Goal: Book appointment/travel/reservation

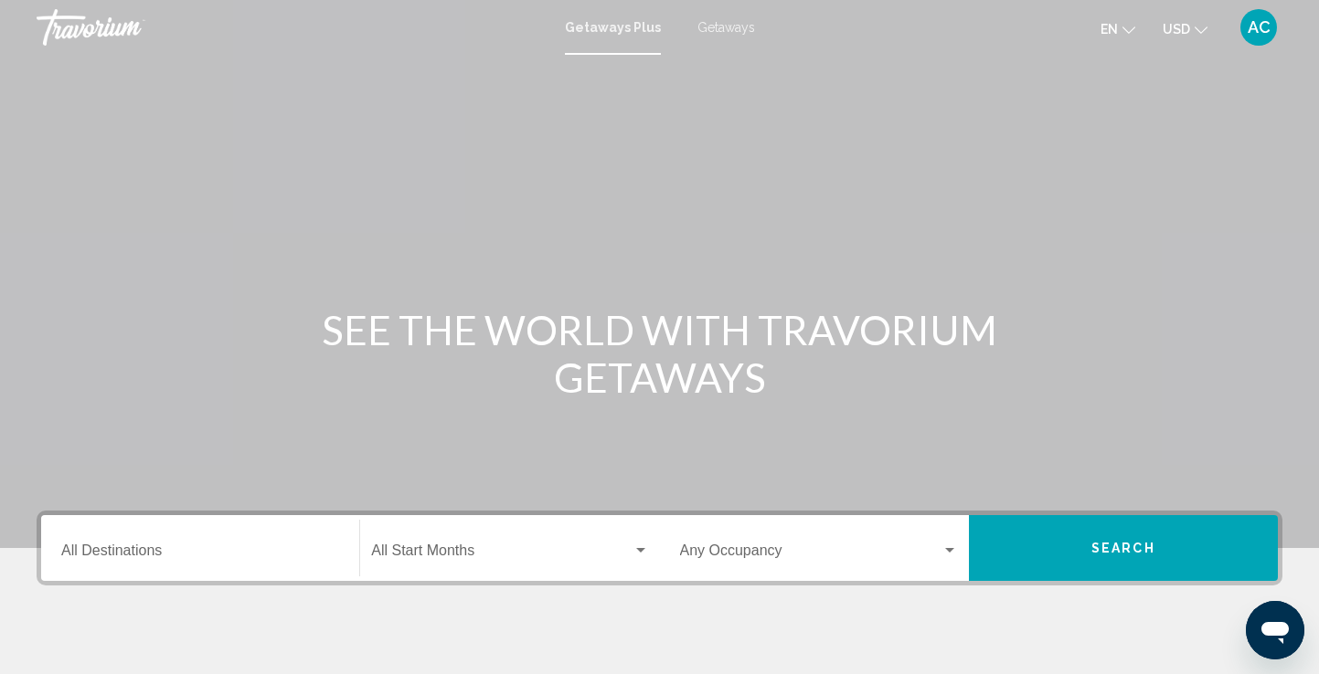
click at [171, 540] on div "Destination All Destinations" at bounding box center [200, 549] width 278 height 58
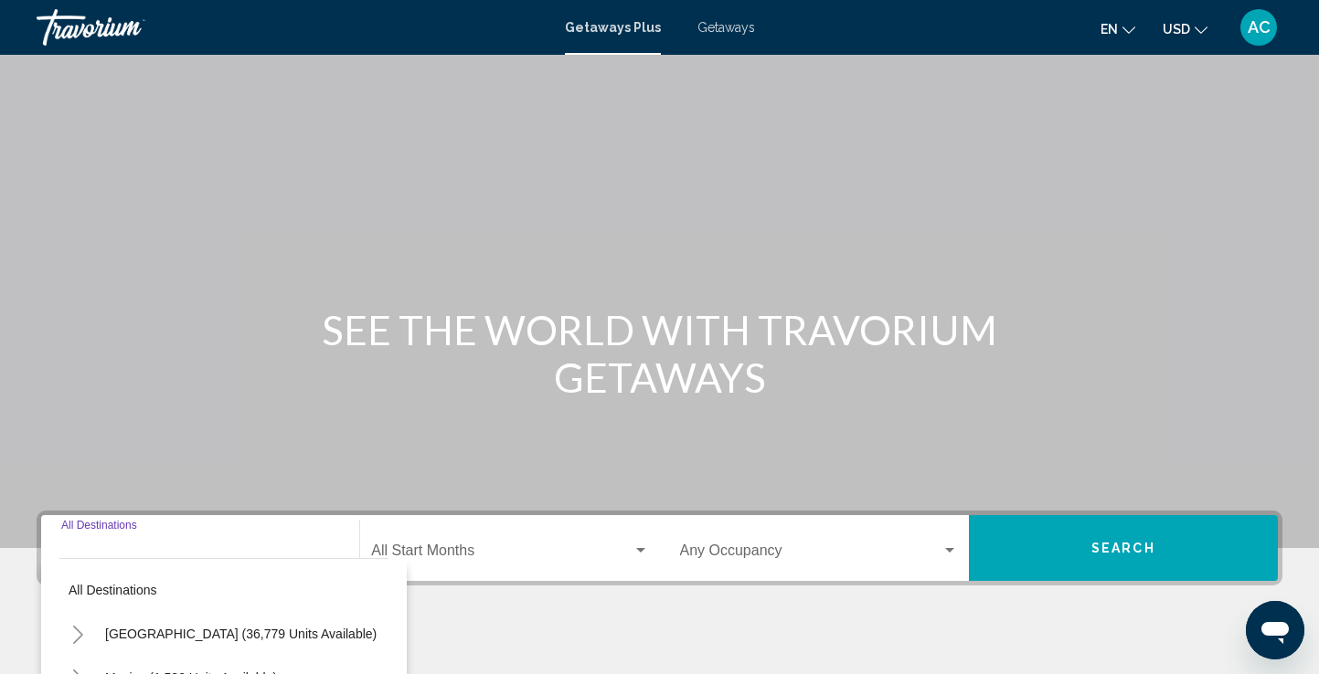
scroll to position [318, 0]
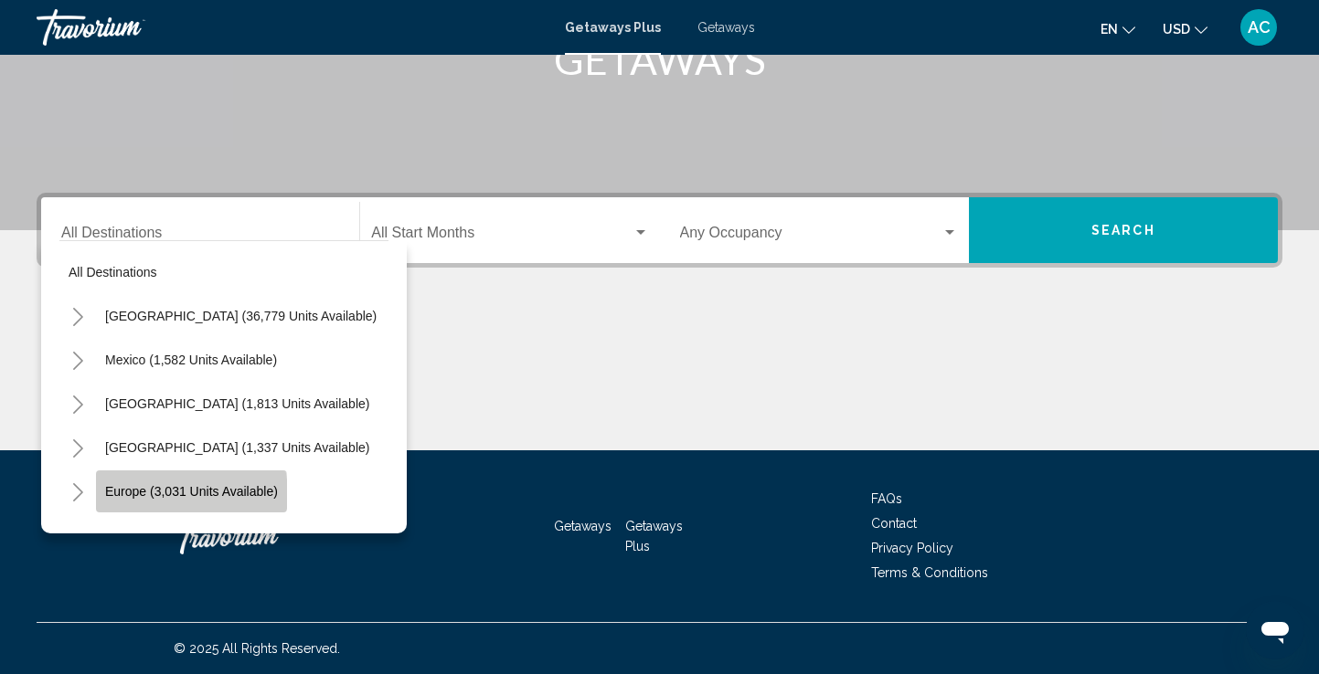
click at [169, 494] on span "Europe (3,031 units available)" at bounding box center [191, 491] width 173 height 15
type input "**********"
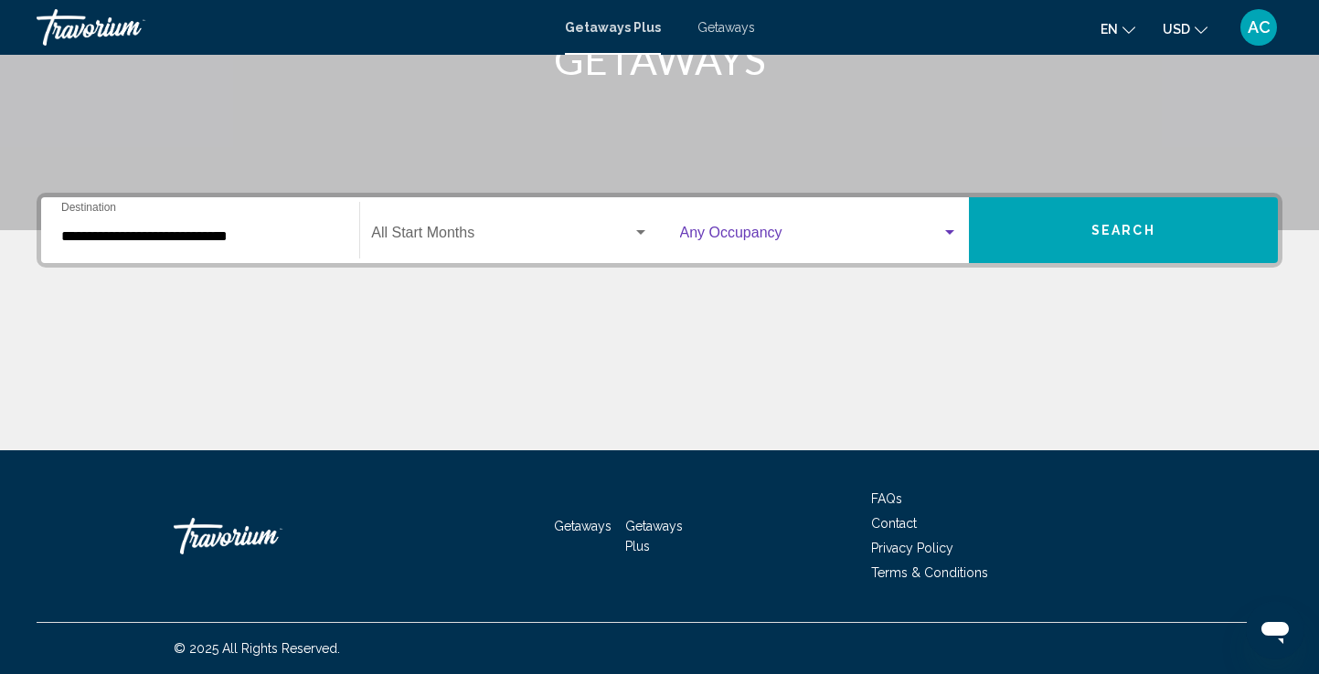
click at [952, 233] on div "Search widget" at bounding box center [949, 232] width 9 height 5
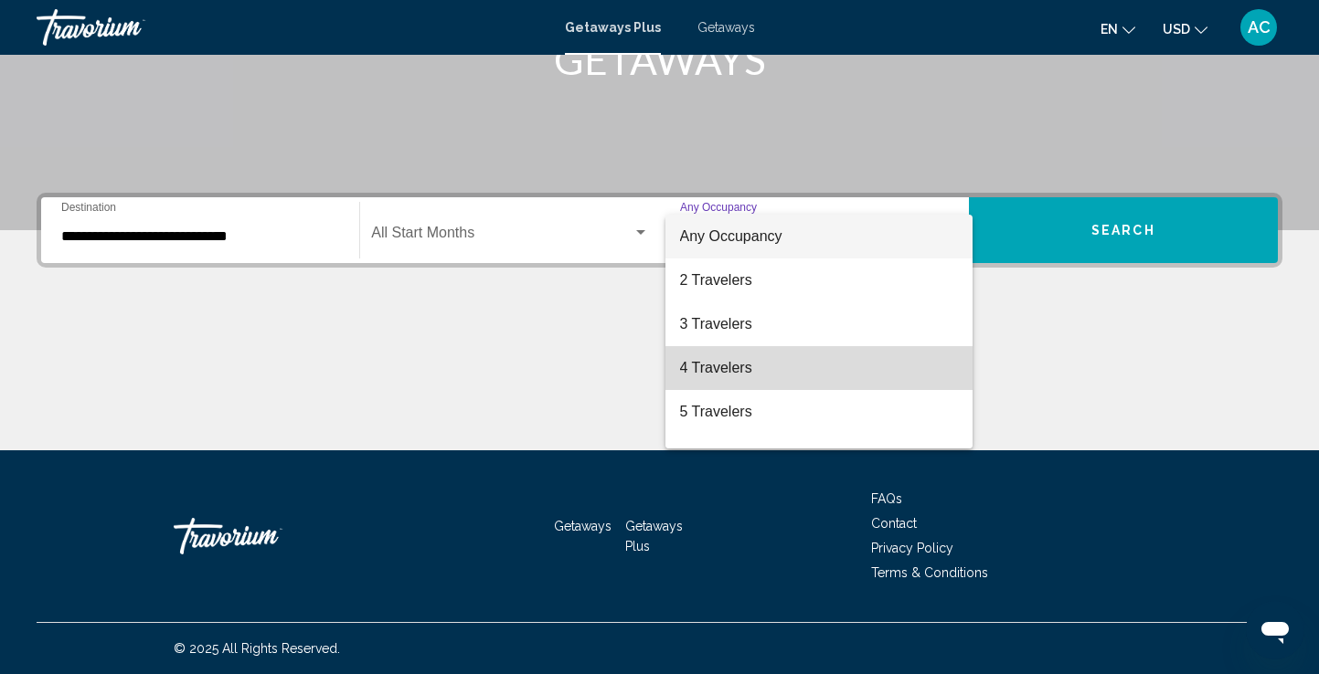
click at [713, 369] on span "4 Travelers" at bounding box center [819, 368] width 278 height 44
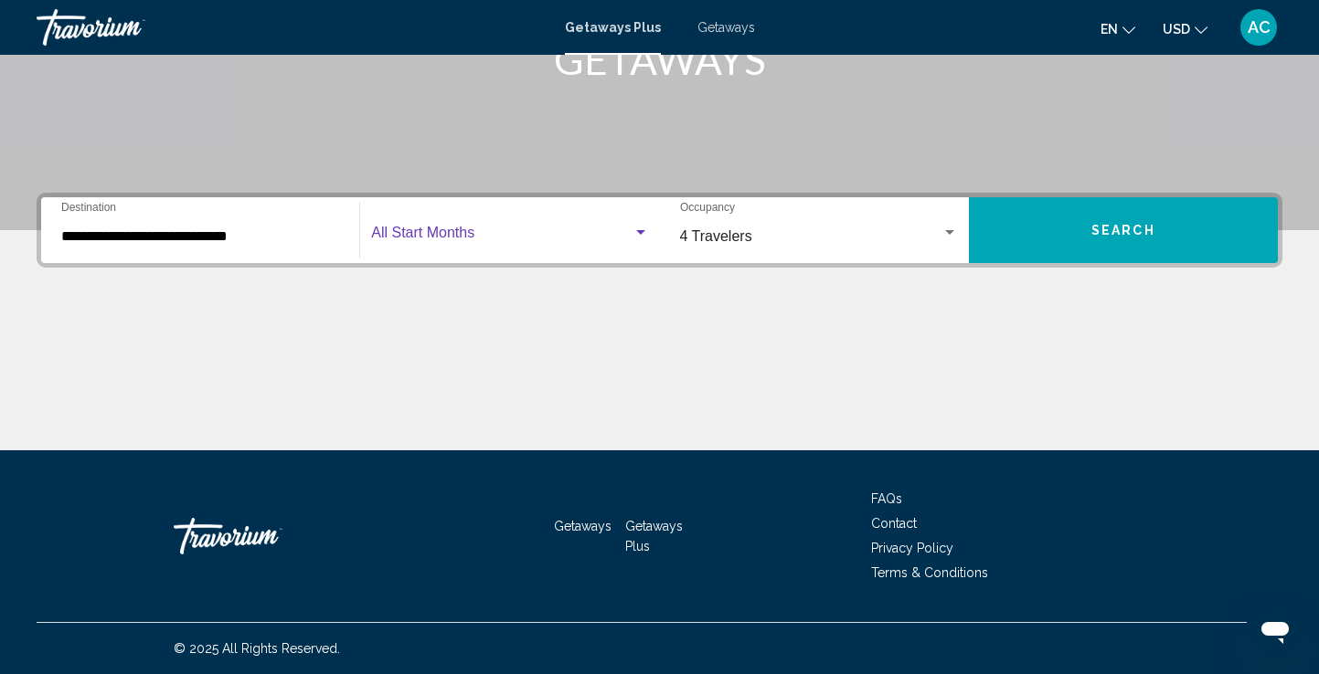
click at [636, 234] on div "Search widget" at bounding box center [640, 232] width 9 height 5
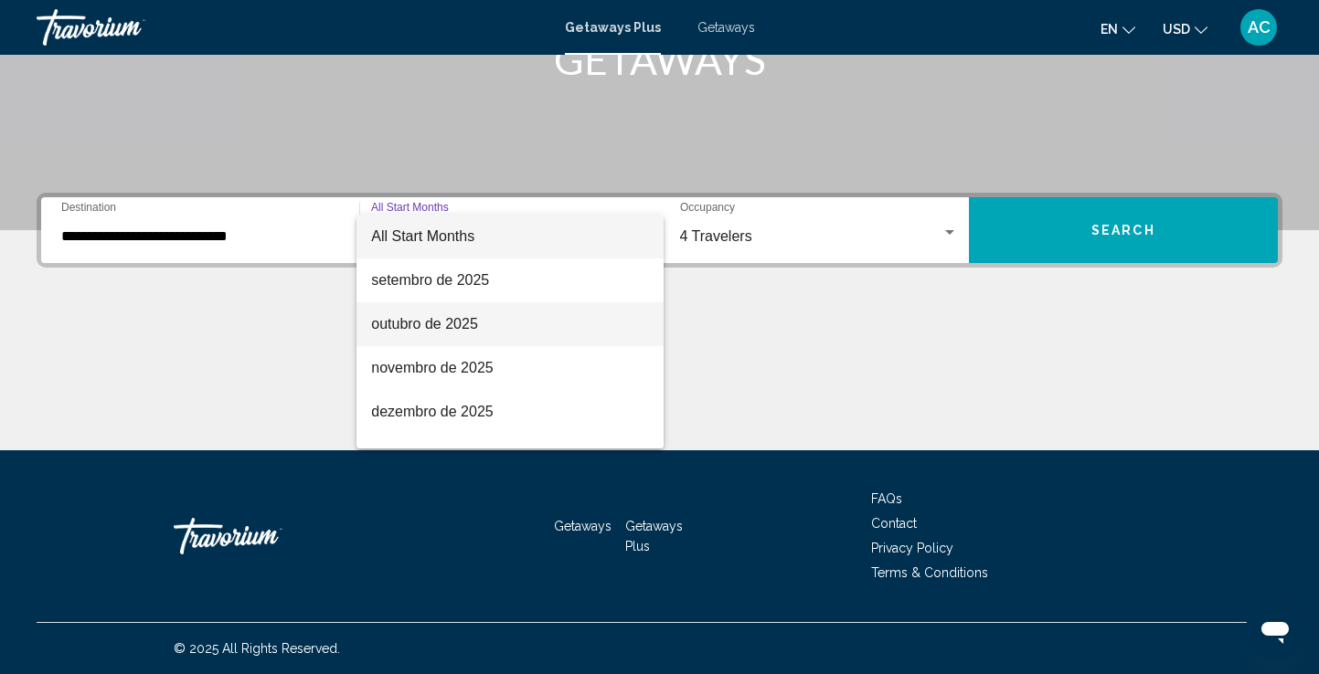
click at [410, 322] on span "outubro de 2025" at bounding box center [509, 324] width 277 height 44
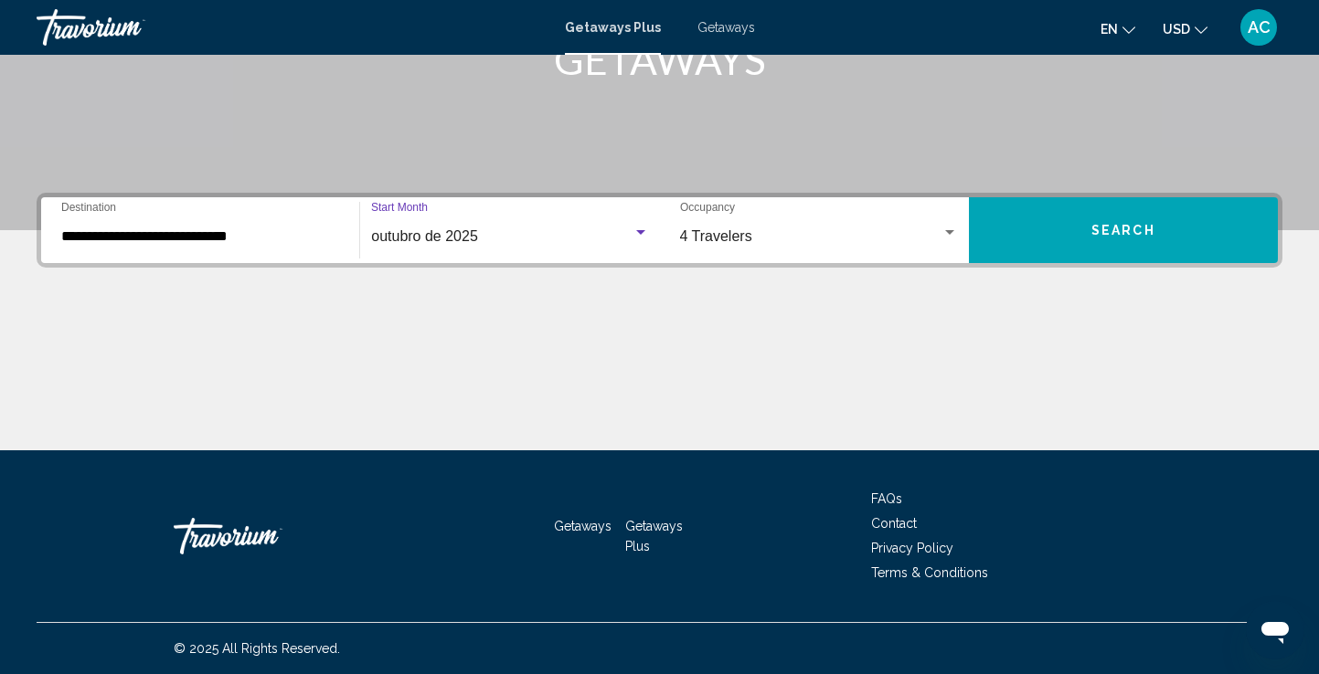
click at [1078, 236] on button "Search" at bounding box center [1123, 230] width 309 height 66
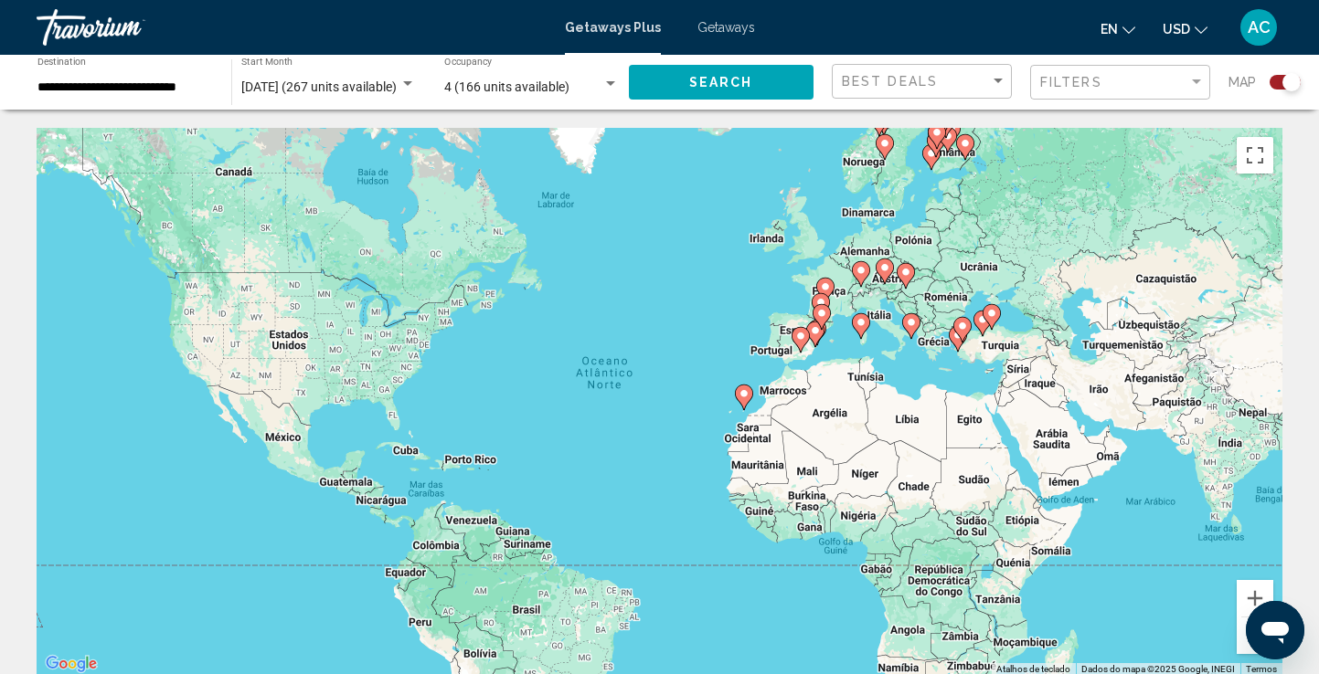
drag, startPoint x: 1123, startPoint y: 78, endPoint x: 1275, endPoint y: 86, distance: 151.9
click at [1275, 86] on div "Search widget" at bounding box center [1284, 82] width 31 height 15
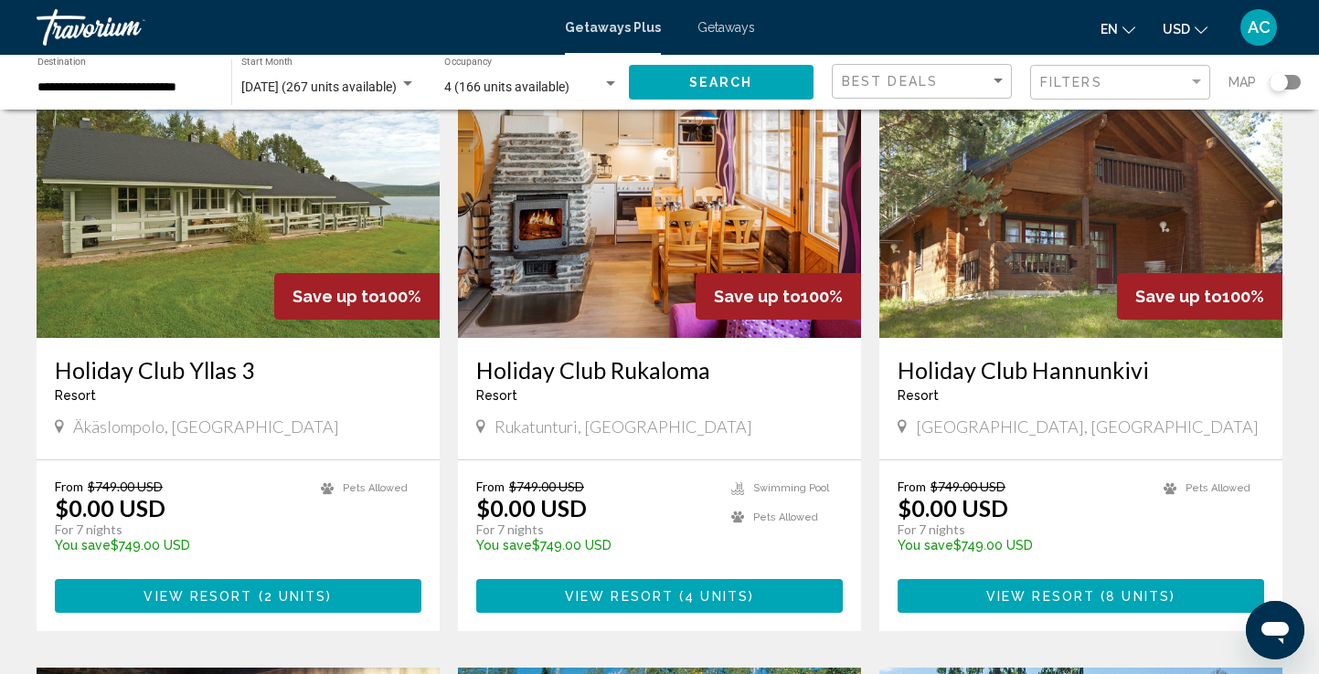
scroll to position [144, 0]
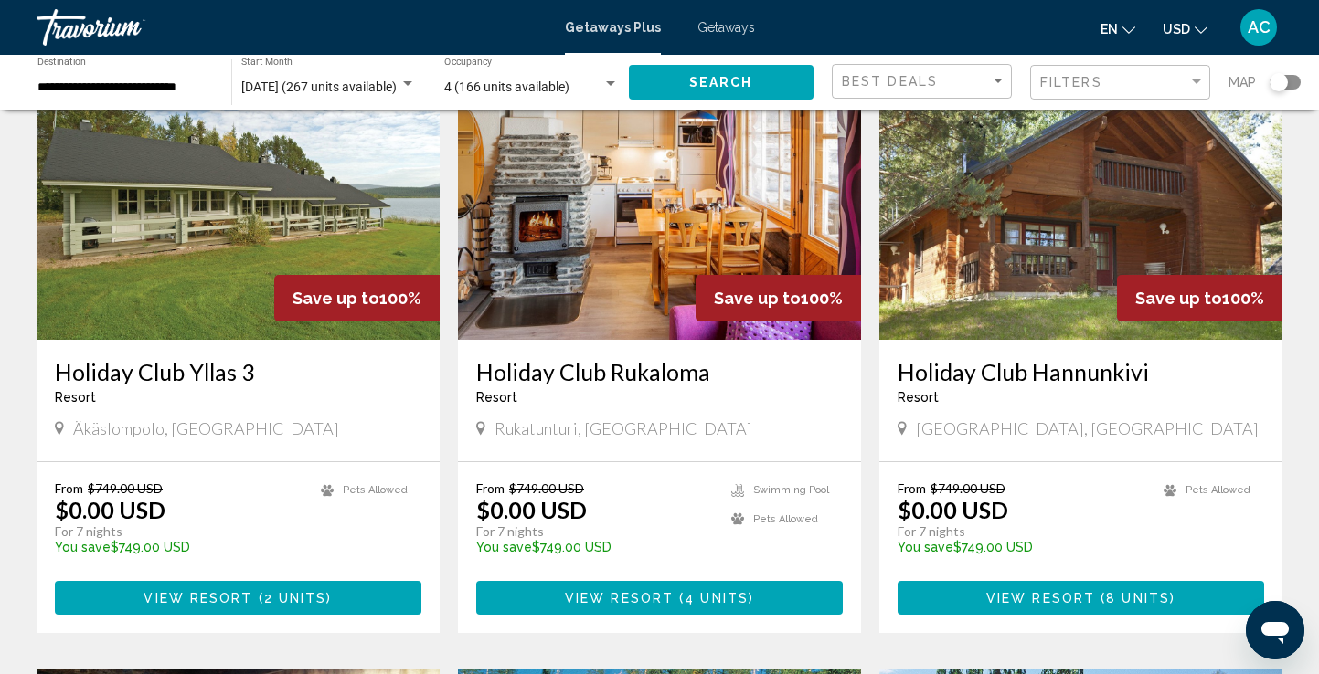
drag, startPoint x: 1247, startPoint y: 212, endPoint x: 13, endPoint y: 328, distance: 1240.0
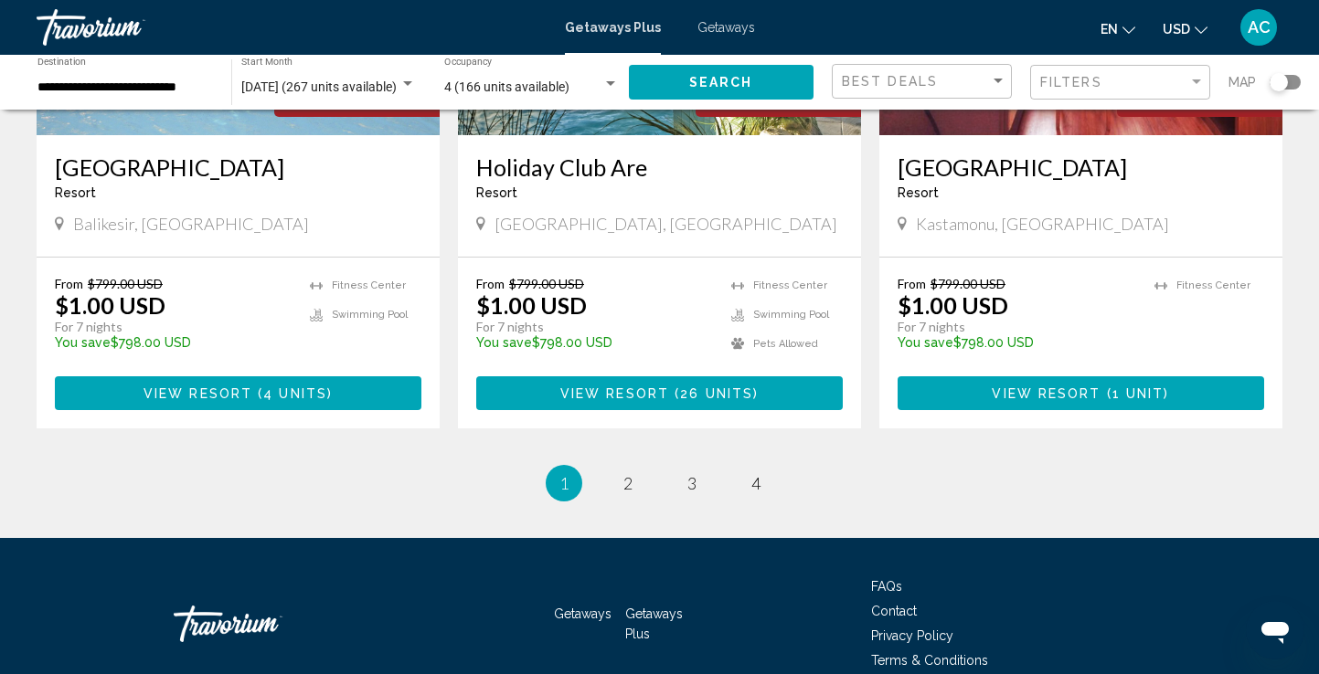
scroll to position [2240, 0]
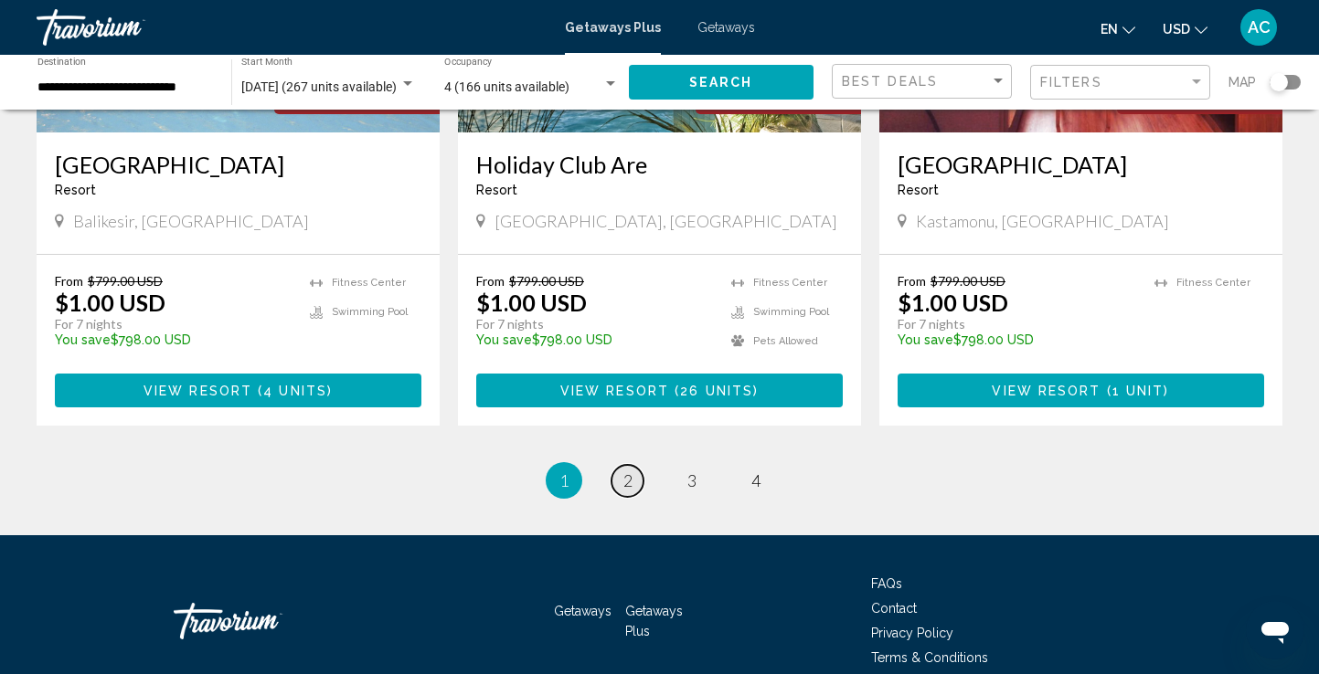
click at [639, 465] on link "page 2" at bounding box center [627, 481] width 32 height 32
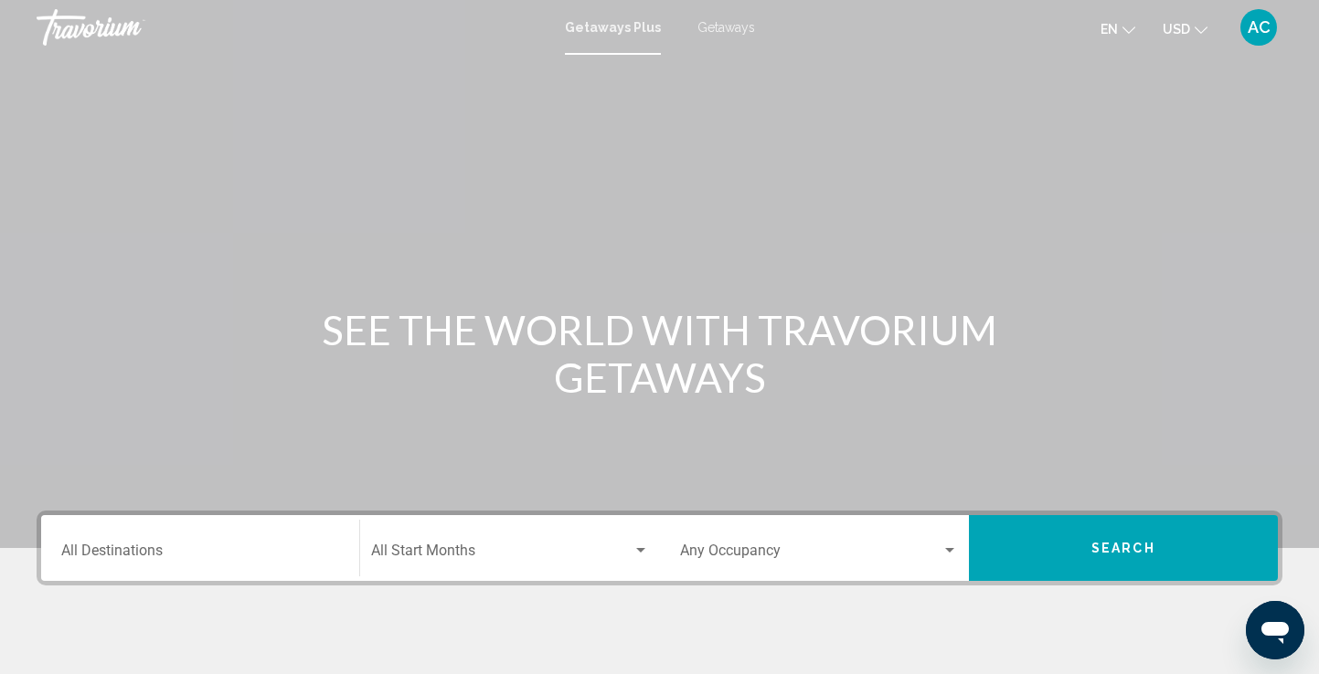
click at [218, 551] on input "Destination All Destinations" at bounding box center [200, 554] width 278 height 16
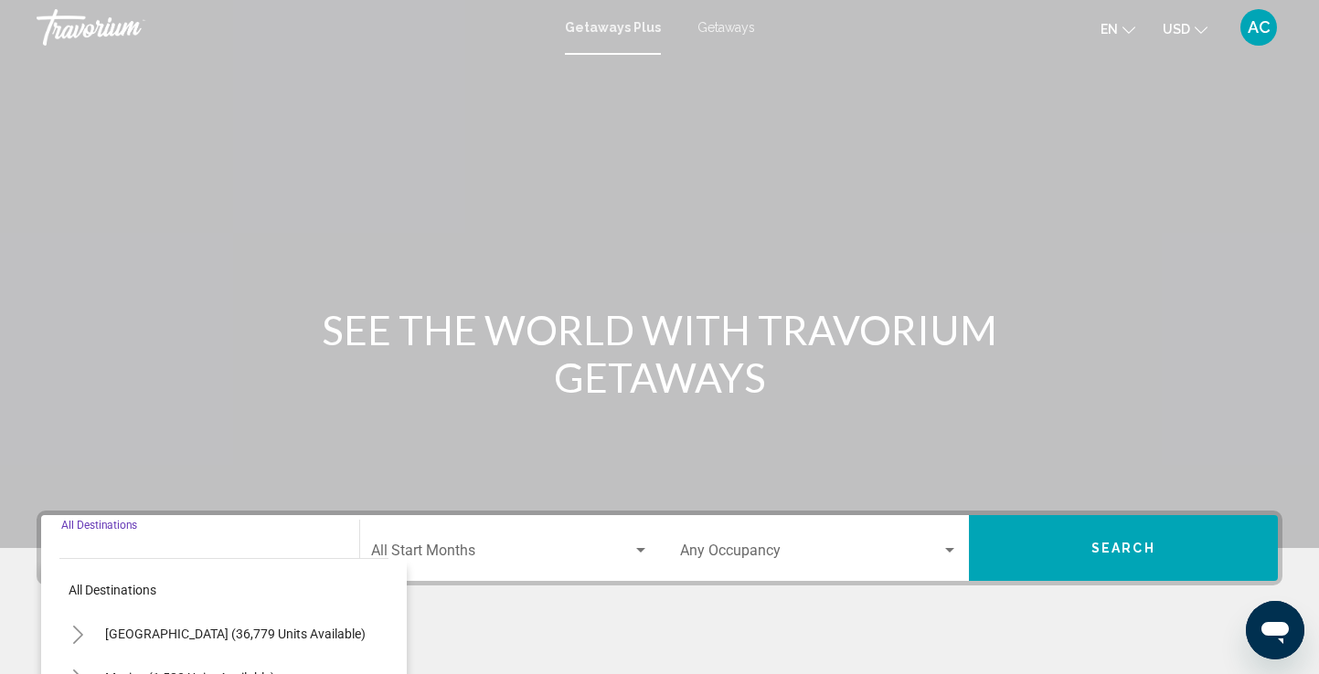
scroll to position [318, 0]
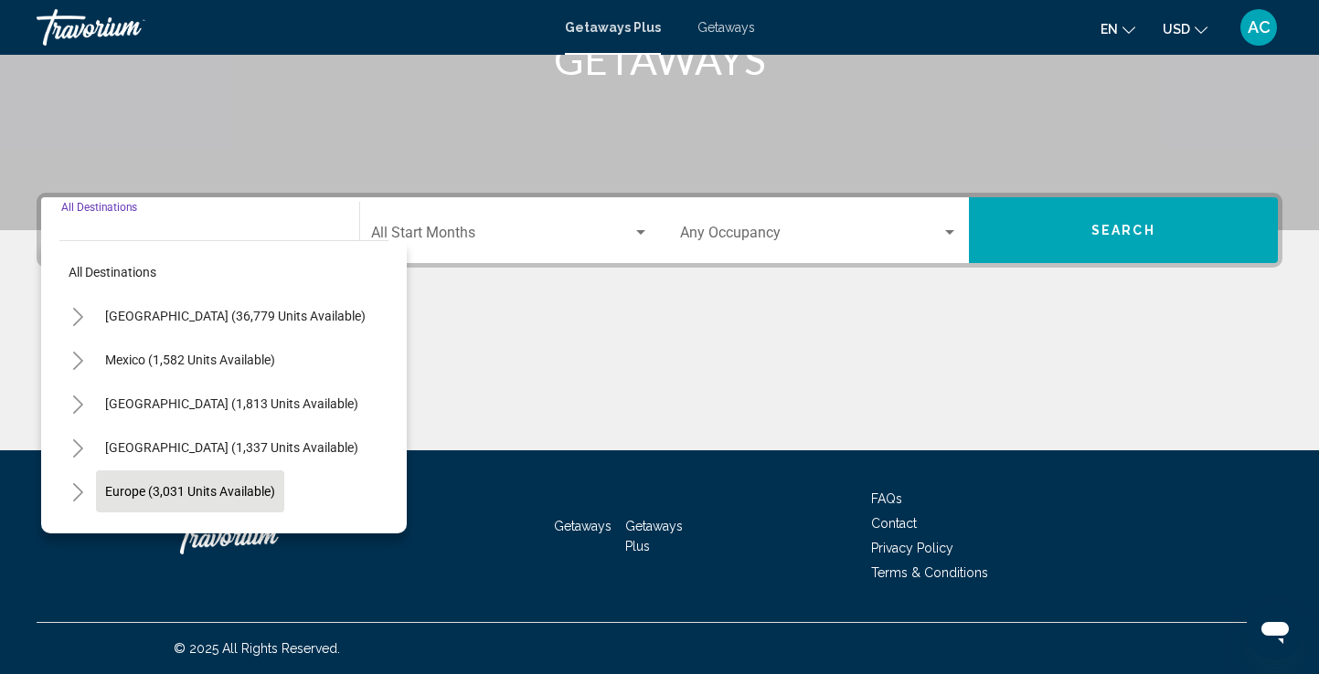
click at [218, 482] on button "Europe (3,031 units available)" at bounding box center [190, 492] width 188 height 42
type input "**********"
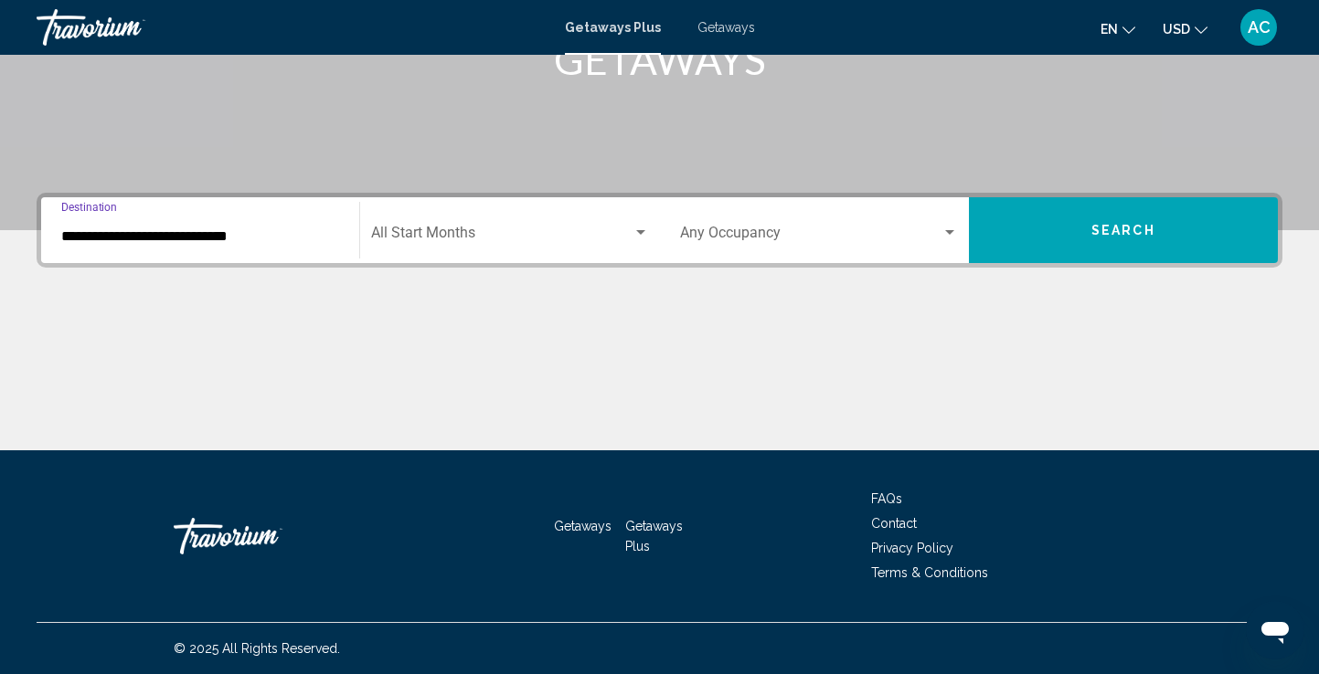
click at [956, 233] on div "Search widget" at bounding box center [949, 233] width 16 height 15
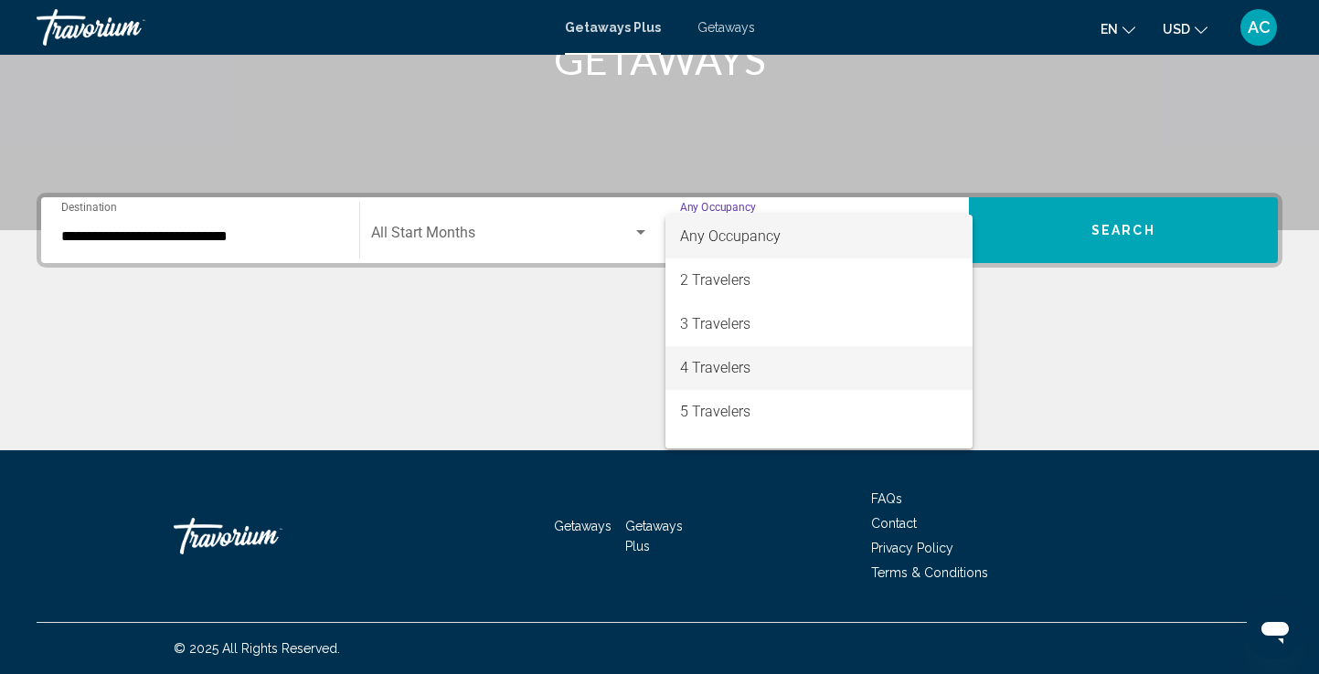
click at [762, 366] on span "4 Travelers" at bounding box center [819, 368] width 278 height 44
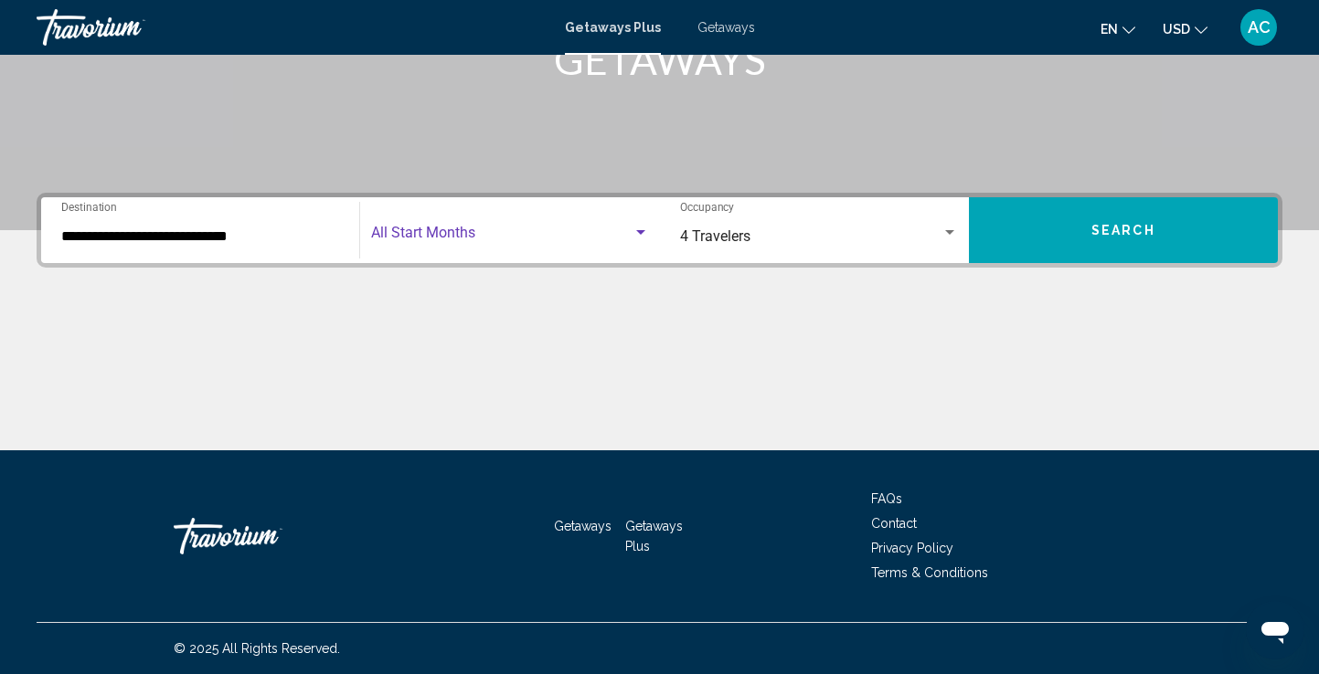
click at [636, 236] on div "Search widget" at bounding box center [640, 233] width 16 height 15
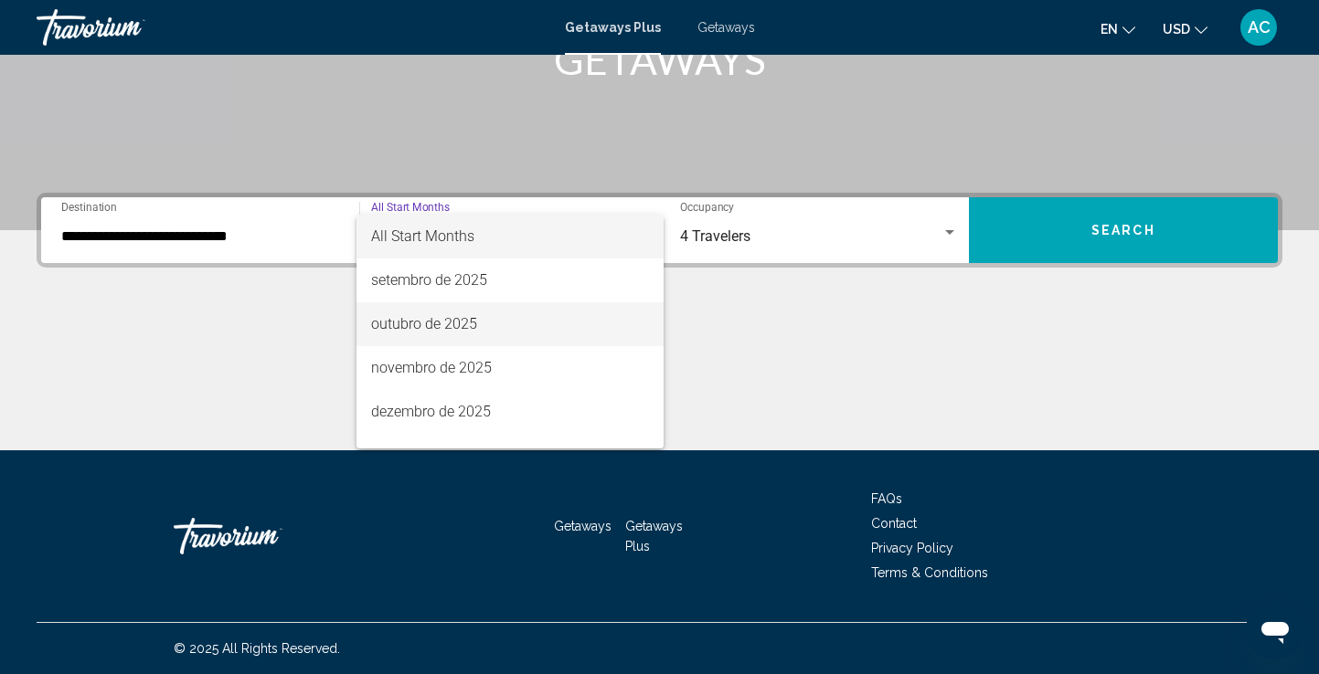
click at [459, 324] on span "outubro de 2025" at bounding box center [509, 324] width 277 height 44
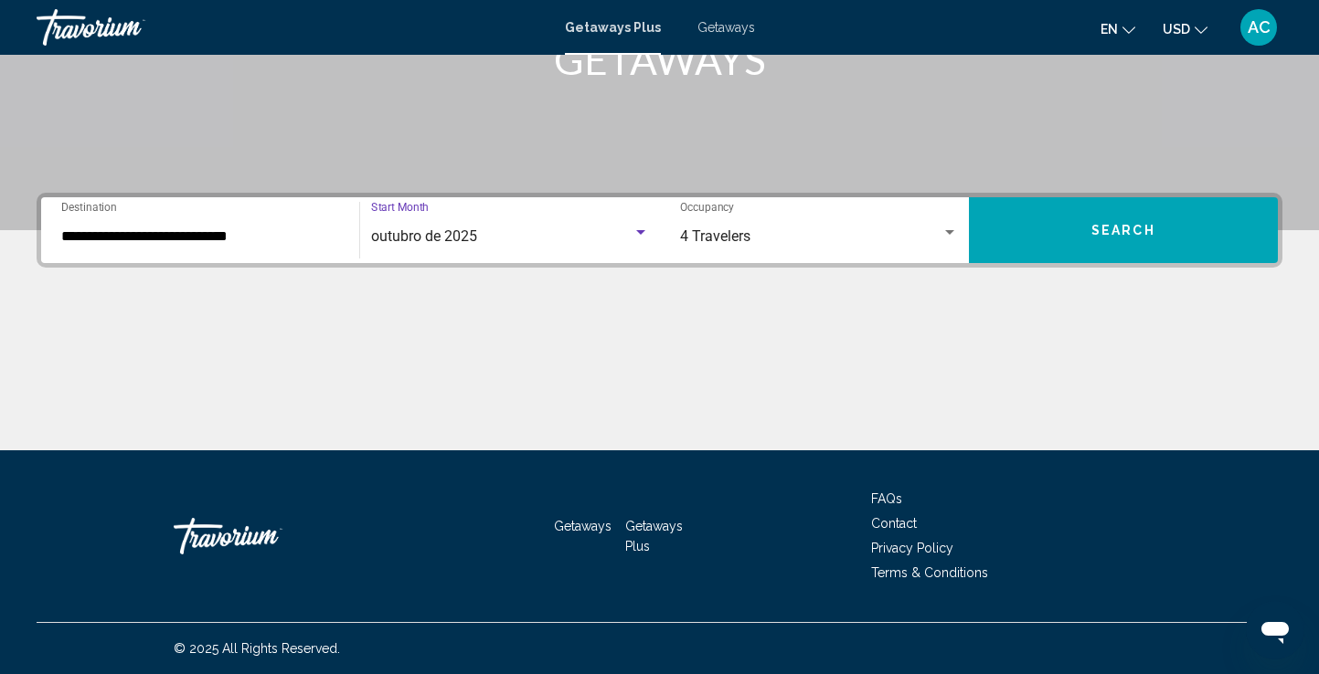
click at [640, 234] on div "Search widget" at bounding box center [640, 232] width 9 height 5
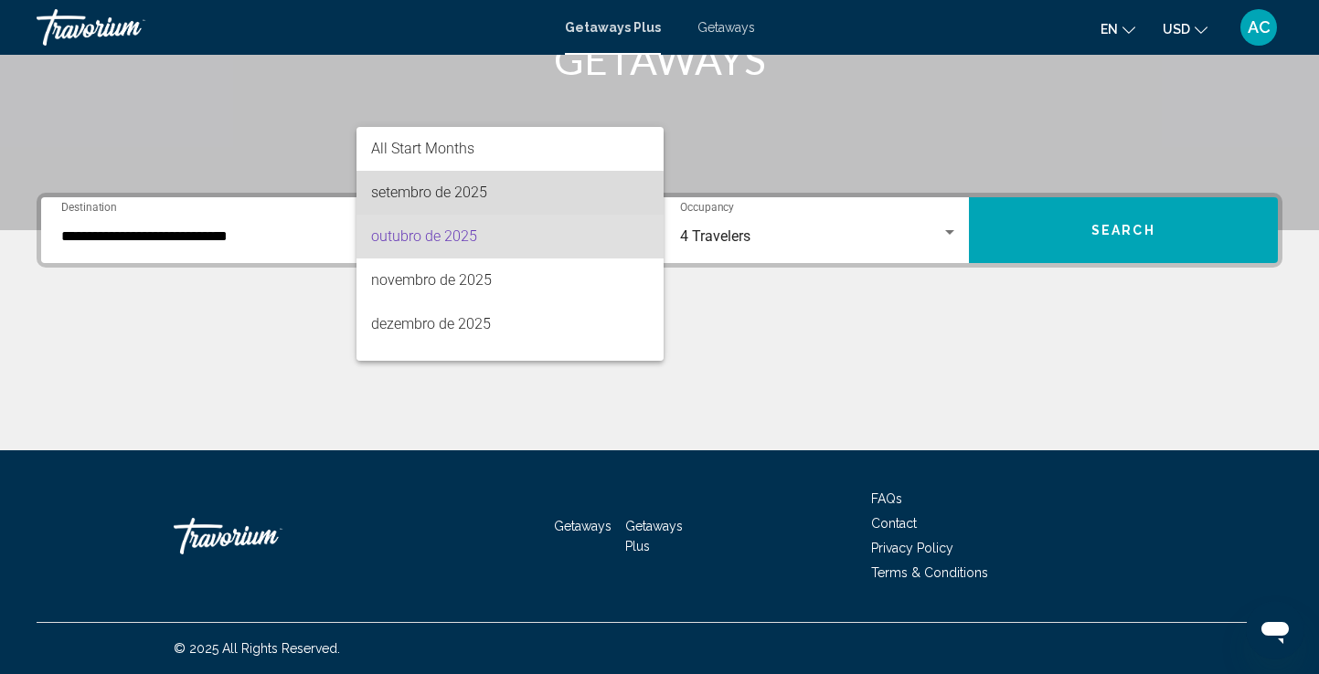
click at [504, 196] on span "setembro de 2025" at bounding box center [509, 193] width 277 height 44
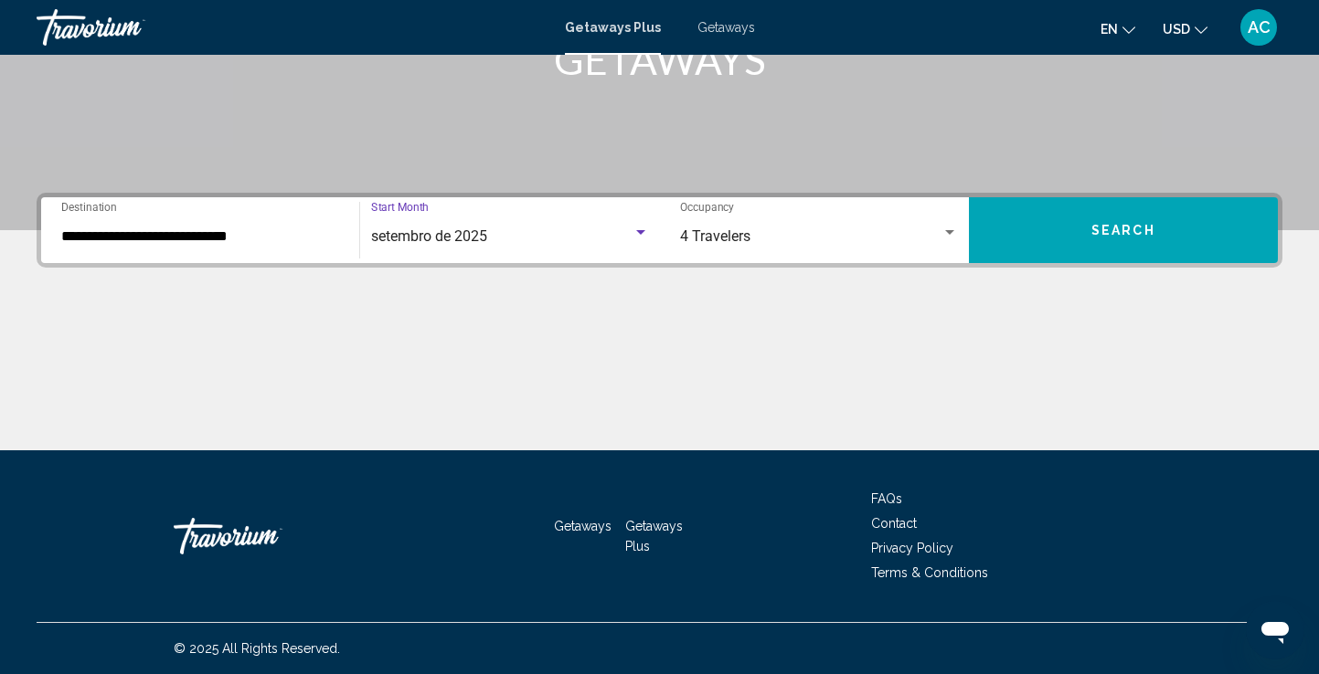
click at [1173, 238] on button "Search" at bounding box center [1123, 230] width 309 height 66
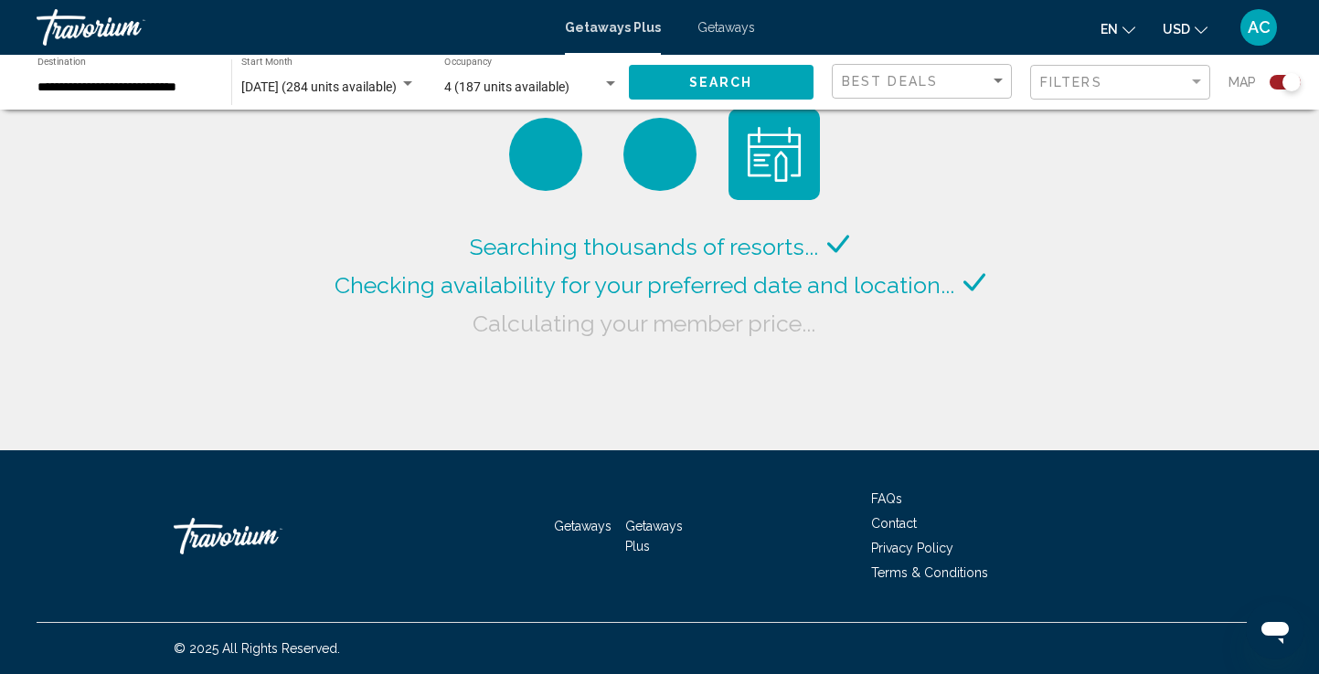
click at [1278, 85] on div "Search widget" at bounding box center [1284, 82] width 31 height 15
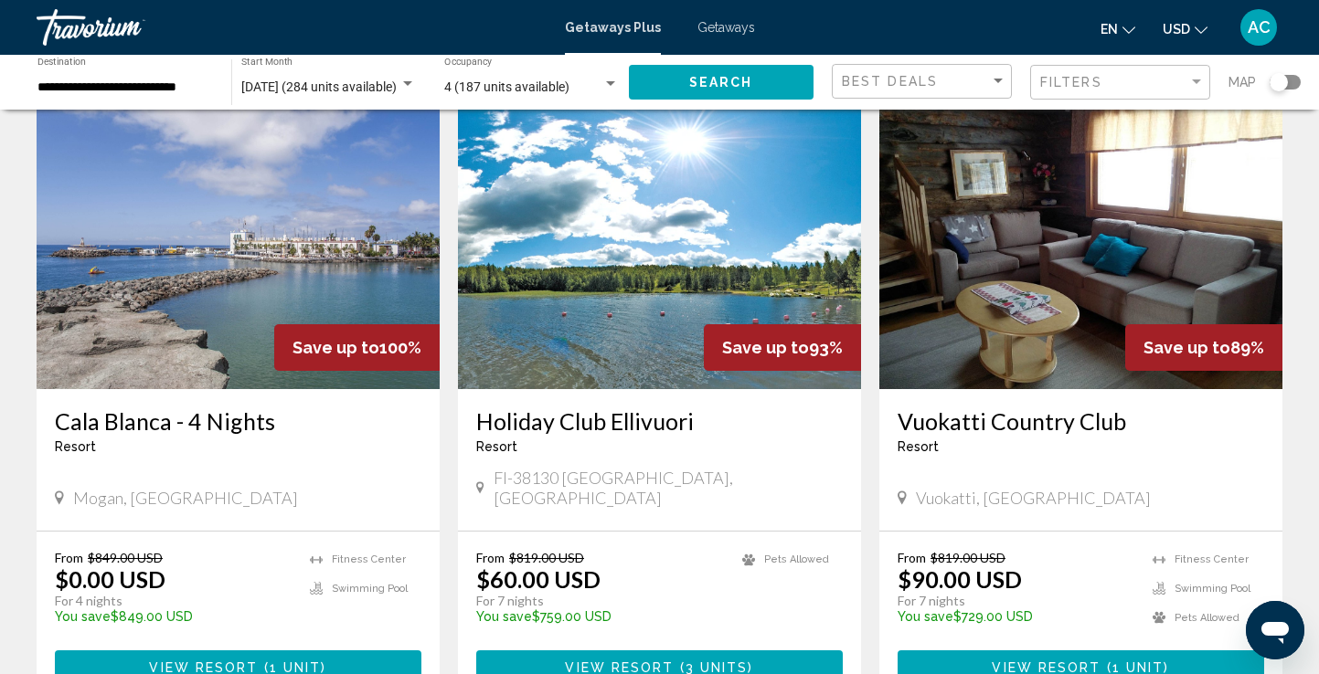
scroll to position [67, 0]
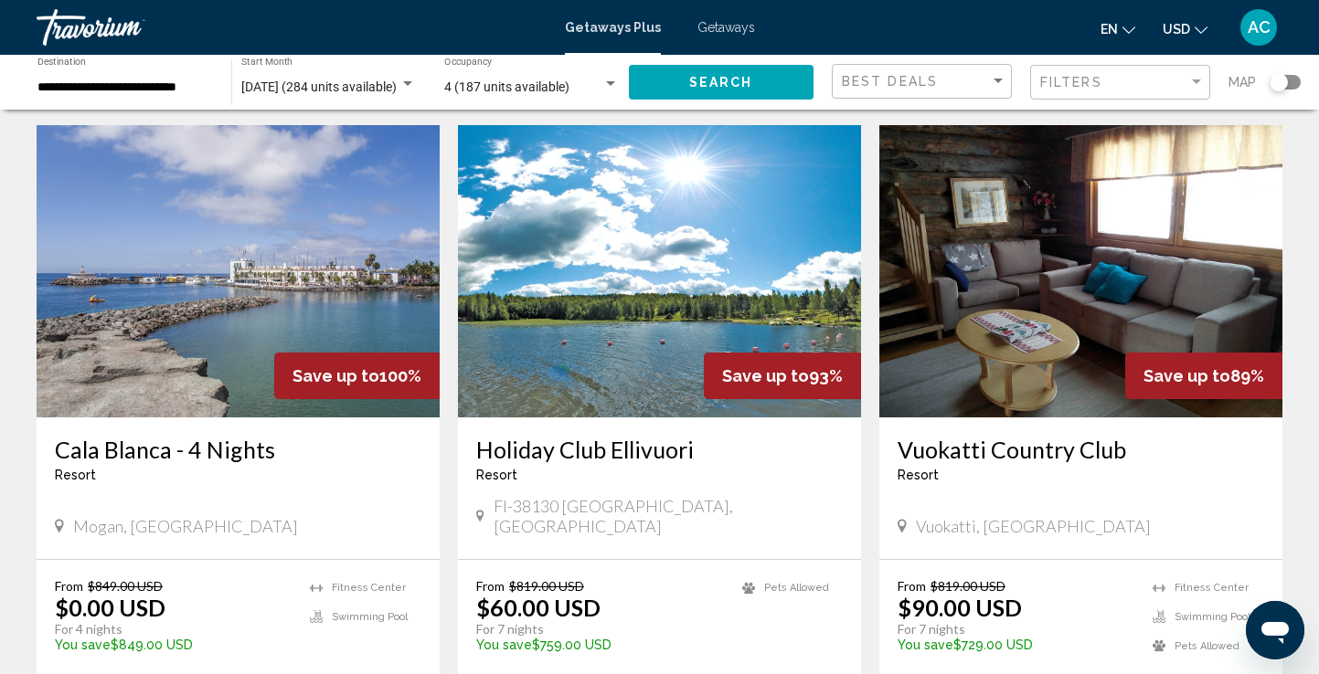
click at [151, 245] on img "Main content" at bounding box center [238, 271] width 403 height 292
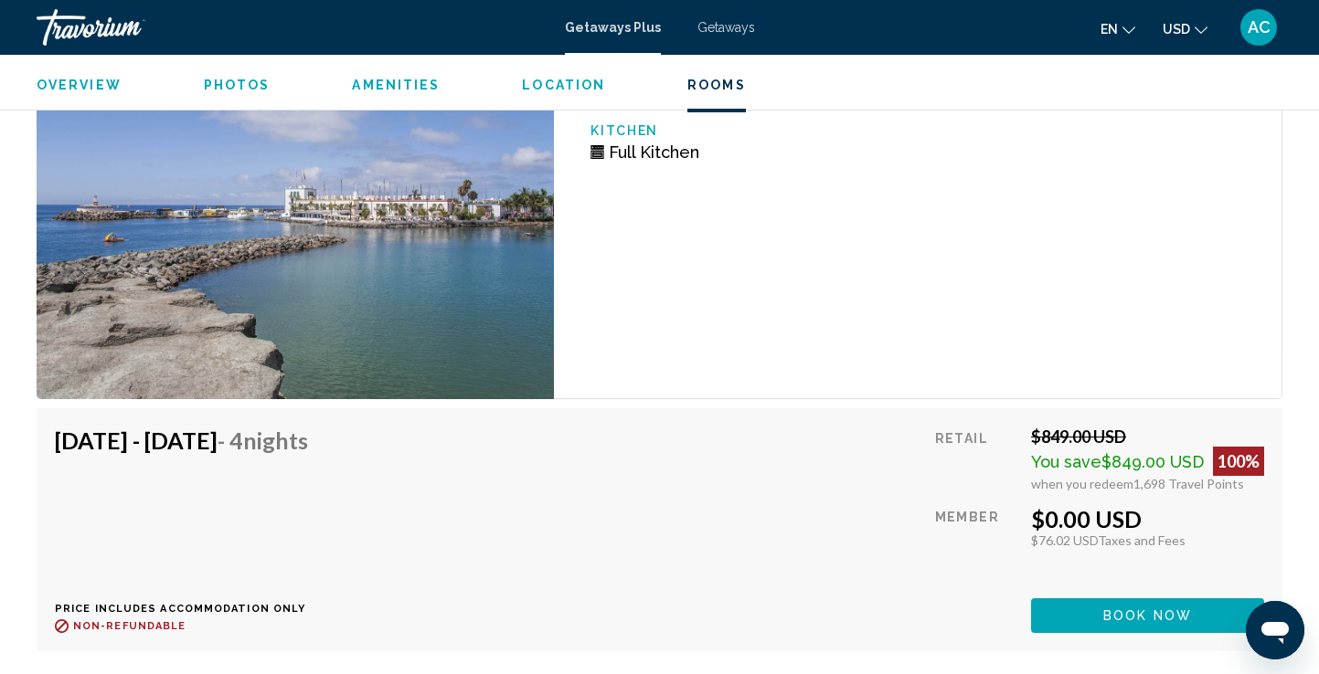
scroll to position [3409, 0]
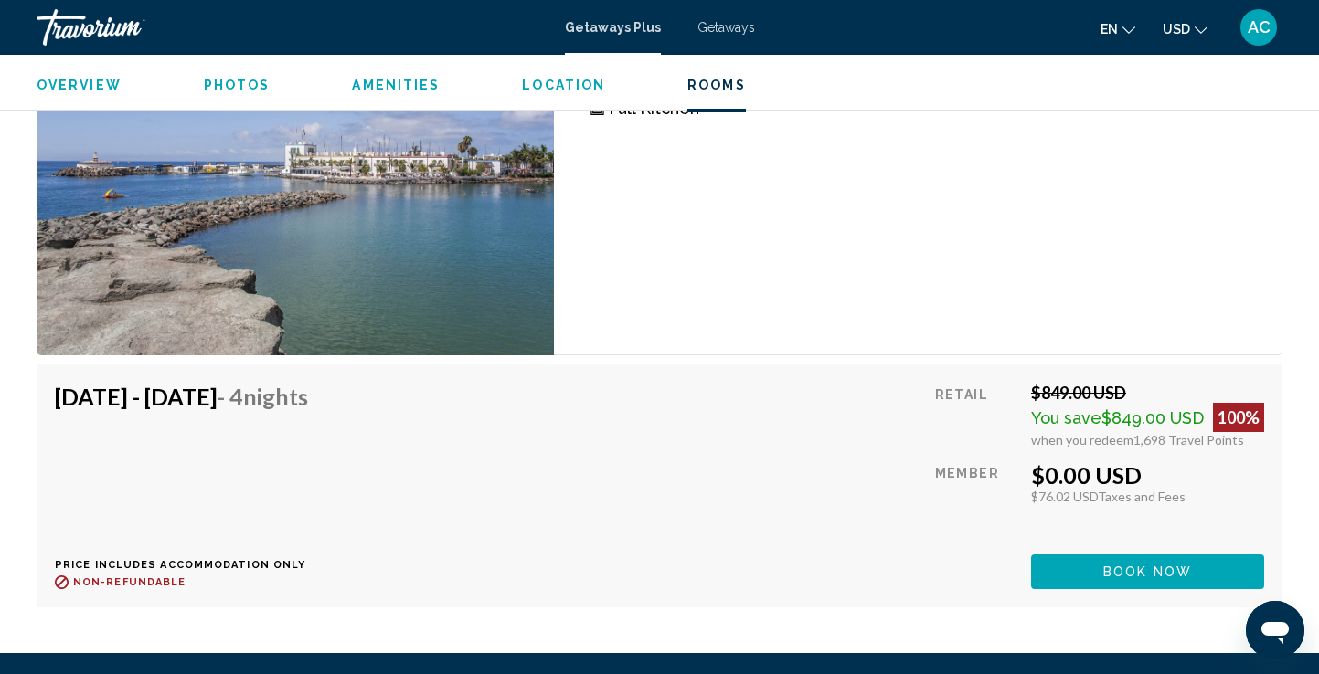
click at [1169, 566] on span "Book now" at bounding box center [1147, 573] width 89 height 15
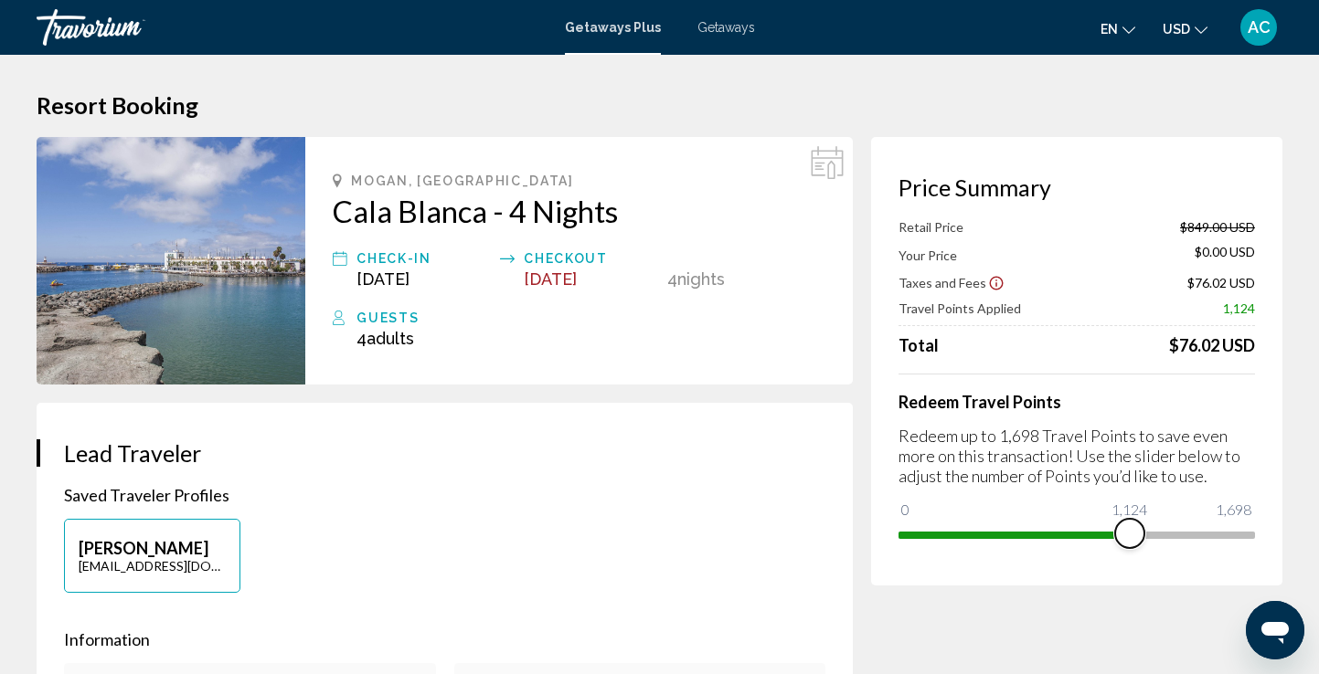
drag, startPoint x: 1241, startPoint y: 533, endPoint x: 1131, endPoint y: 533, distance: 109.7
click at [1130, 533] on span "Main content" at bounding box center [1129, 533] width 29 height 29
drag, startPoint x: 1129, startPoint y: 535, endPoint x: 1262, endPoint y: 534, distance: 133.4
click at [1262, 534] on div "Price Summary Retail Price $849.00 USD Your Price $287.00 USD Taxes and Fees $9…" at bounding box center [1076, 361] width 411 height 449
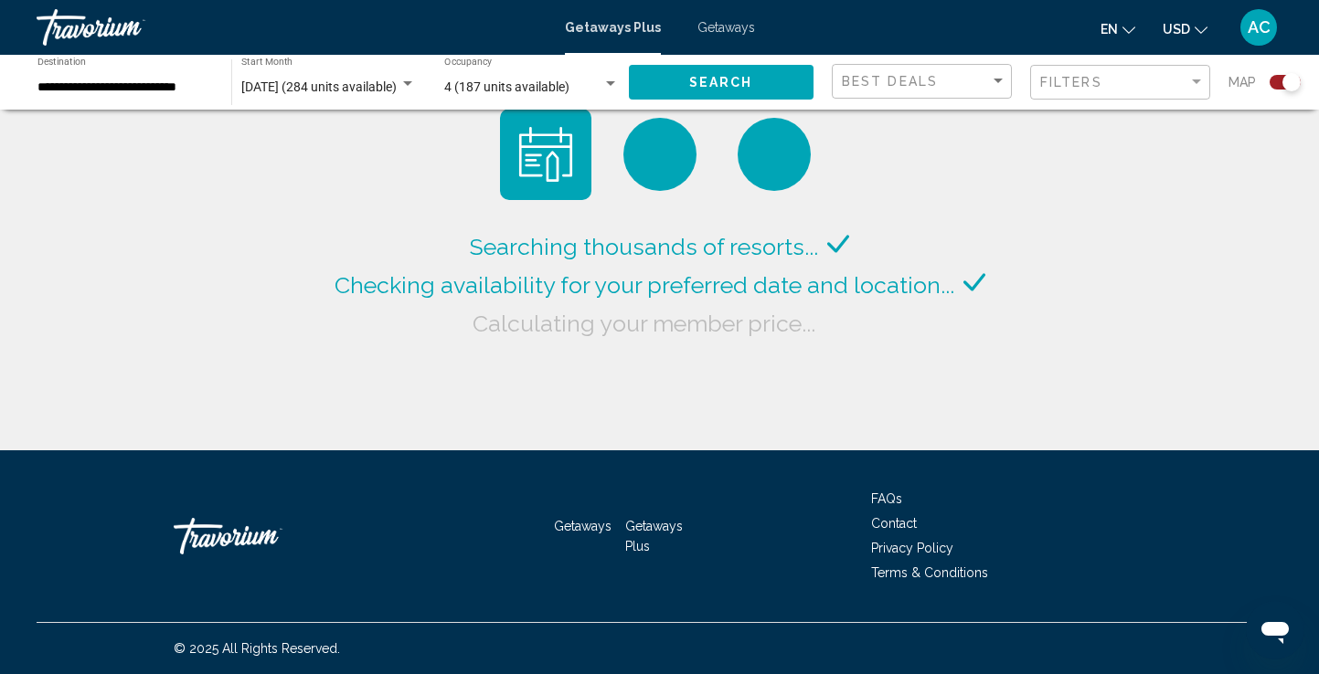
click at [1276, 81] on div "Search widget" at bounding box center [1284, 82] width 31 height 15
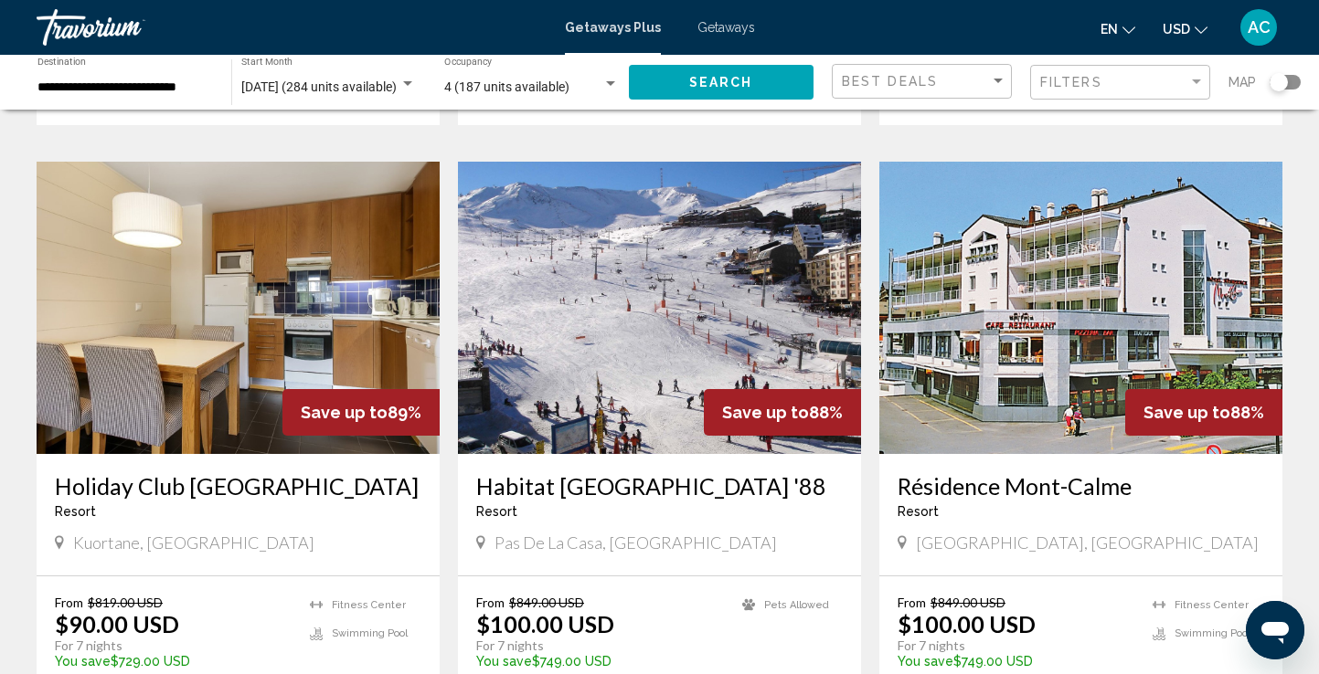
scroll to position [673, 0]
click at [648, 260] on img "Main content" at bounding box center [659, 307] width 403 height 292
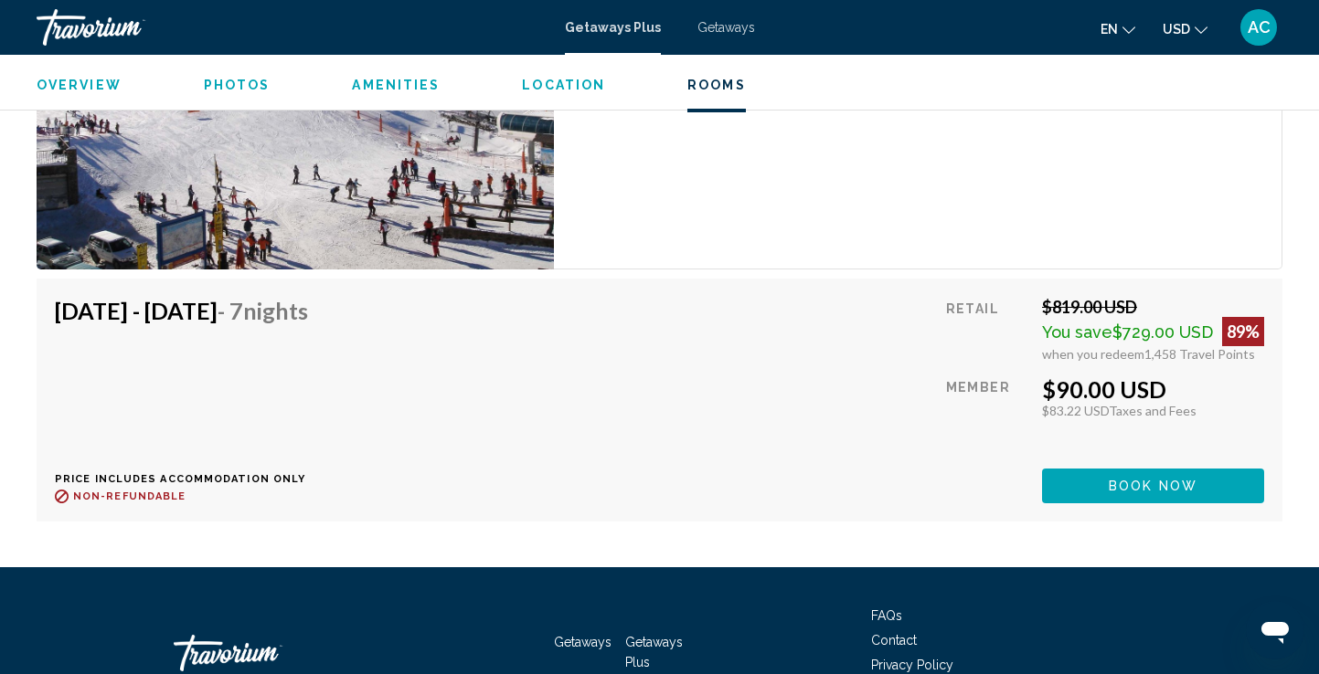
scroll to position [3296, 0]
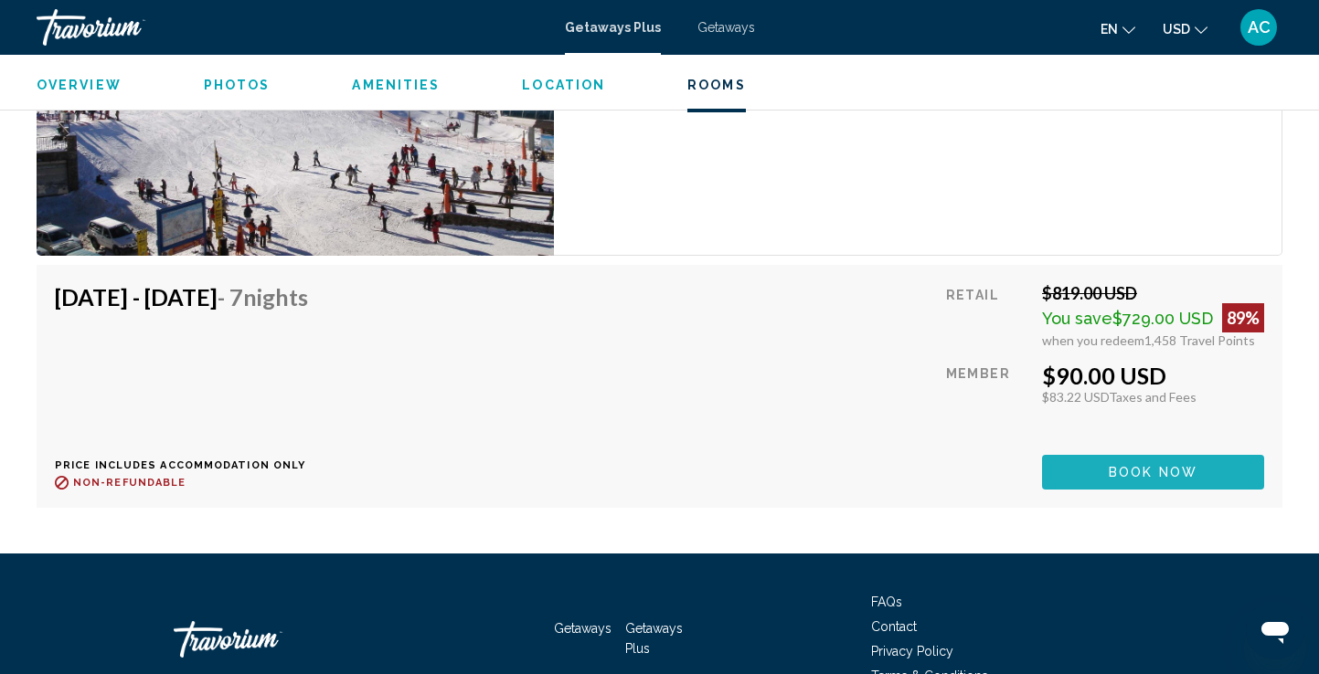
click at [1152, 466] on span "Book now" at bounding box center [1152, 473] width 89 height 15
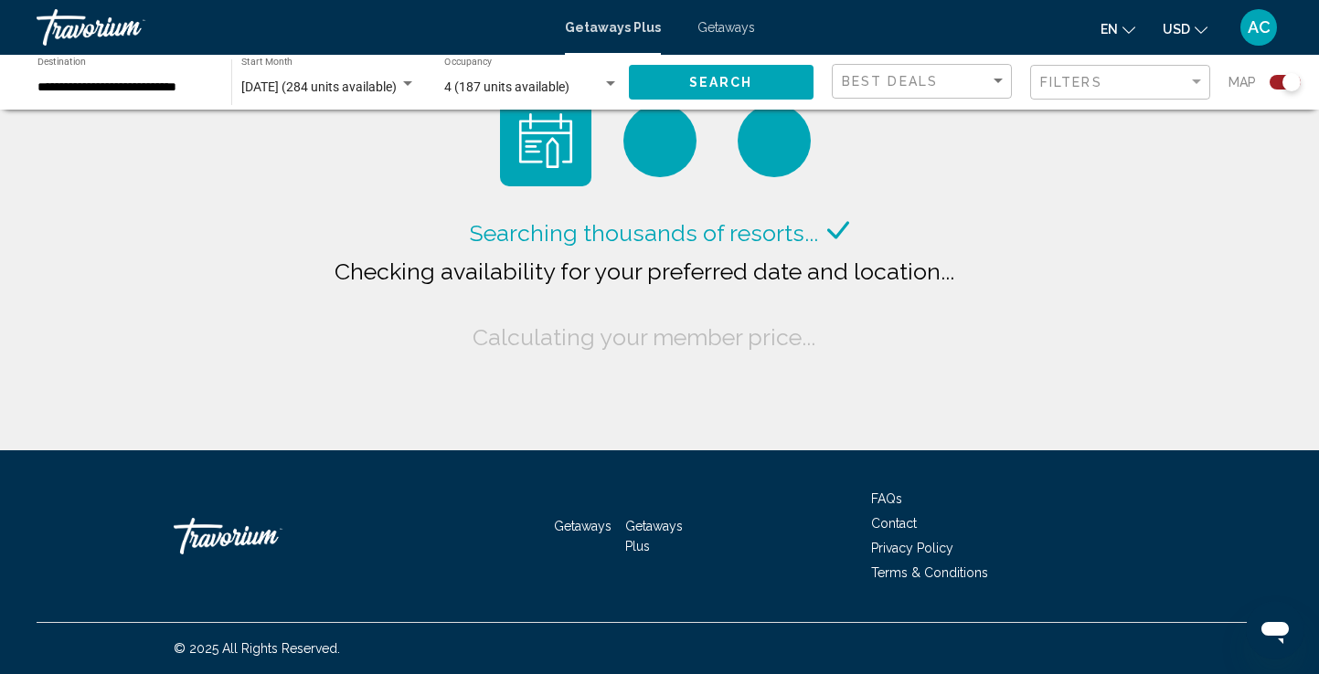
click at [1277, 83] on div "Search widget" at bounding box center [1284, 82] width 31 height 15
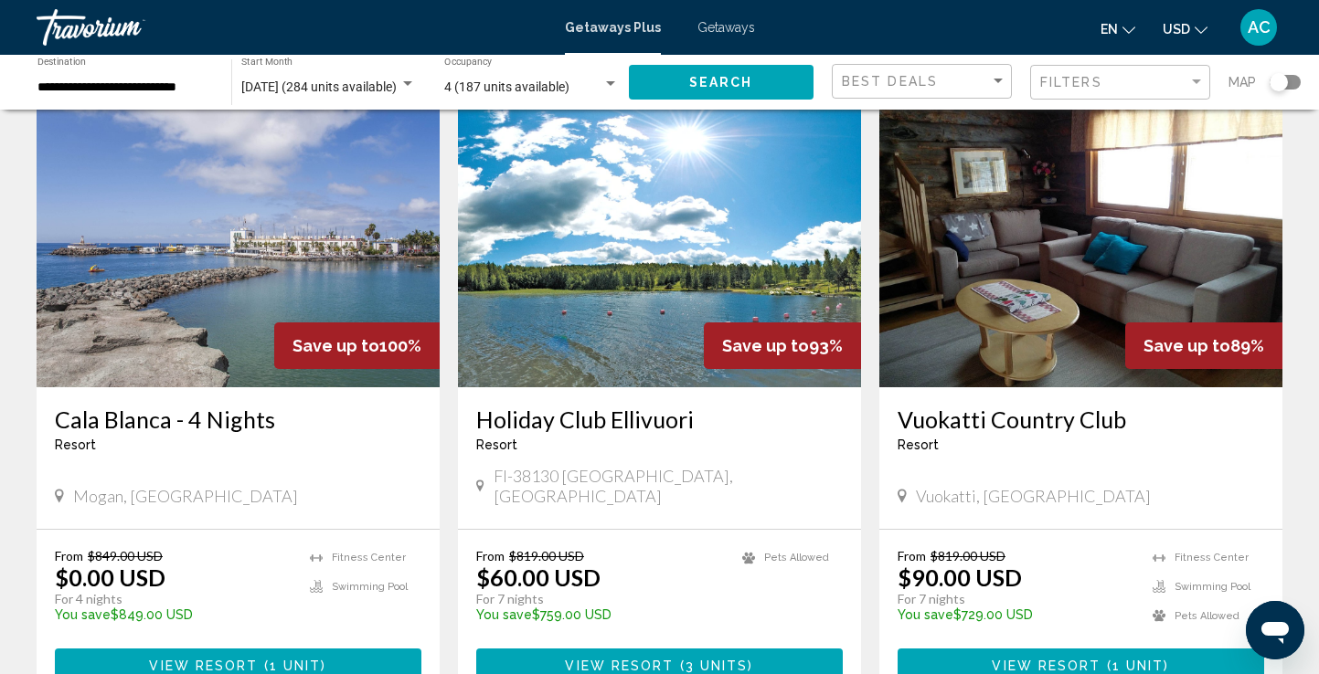
scroll to position [108, 0]
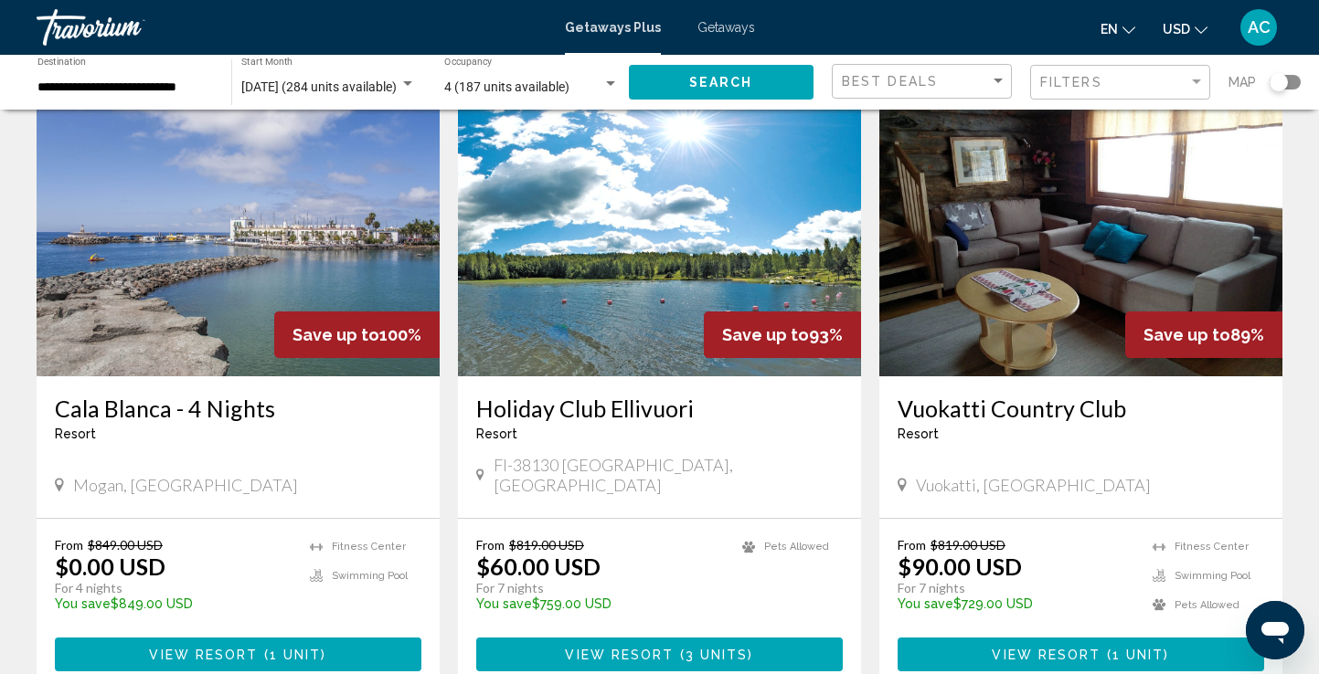
click at [647, 270] on img "Main content" at bounding box center [659, 230] width 403 height 292
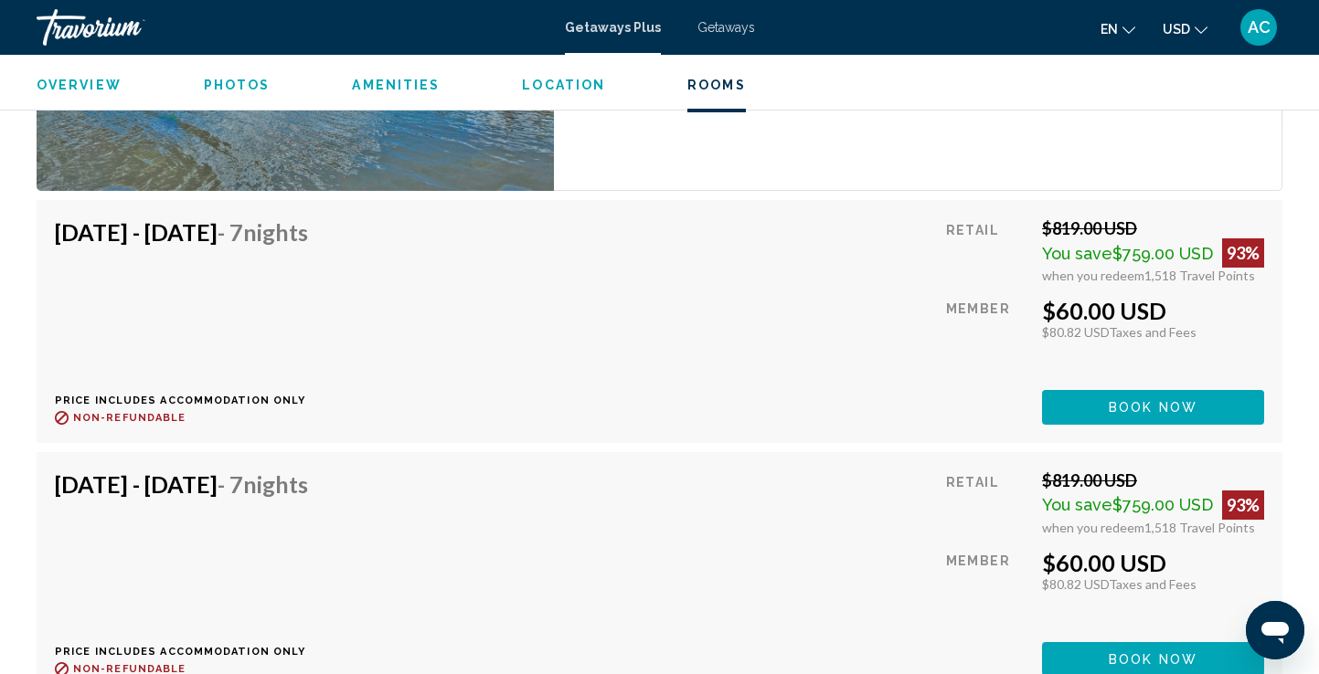
scroll to position [2906, 0]
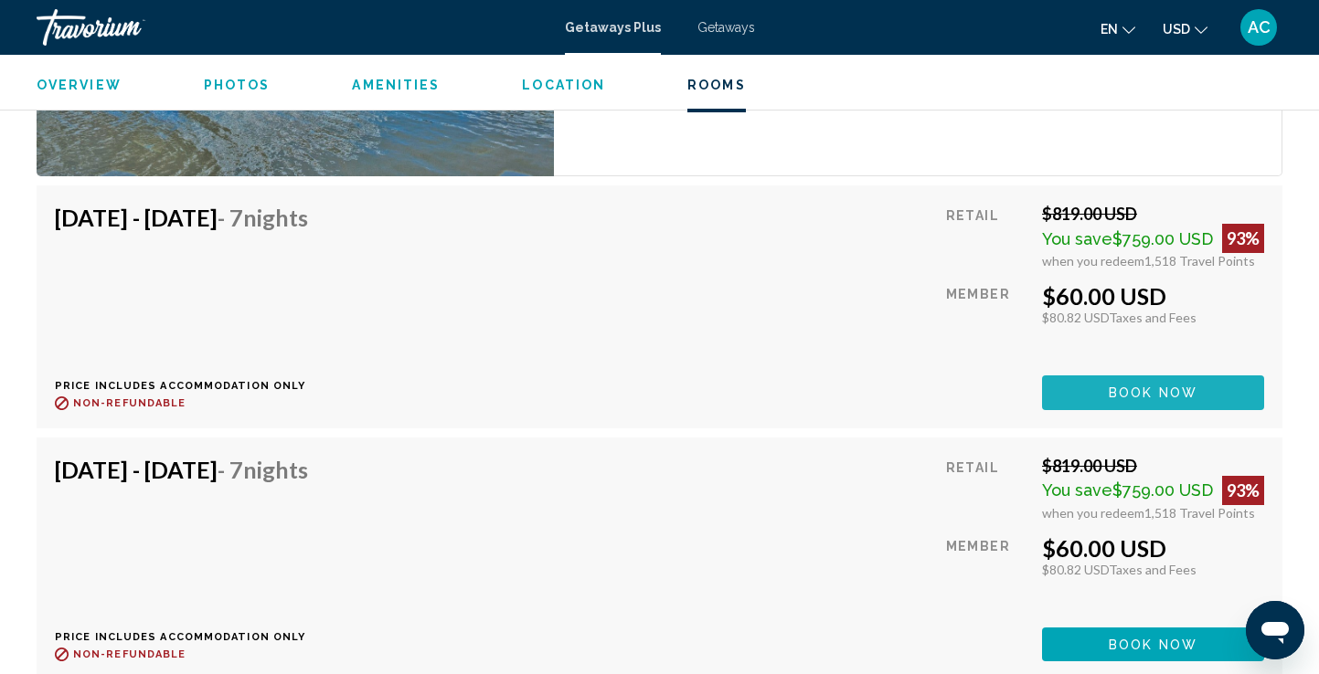
click at [1175, 387] on span "Book now" at bounding box center [1152, 394] width 89 height 15
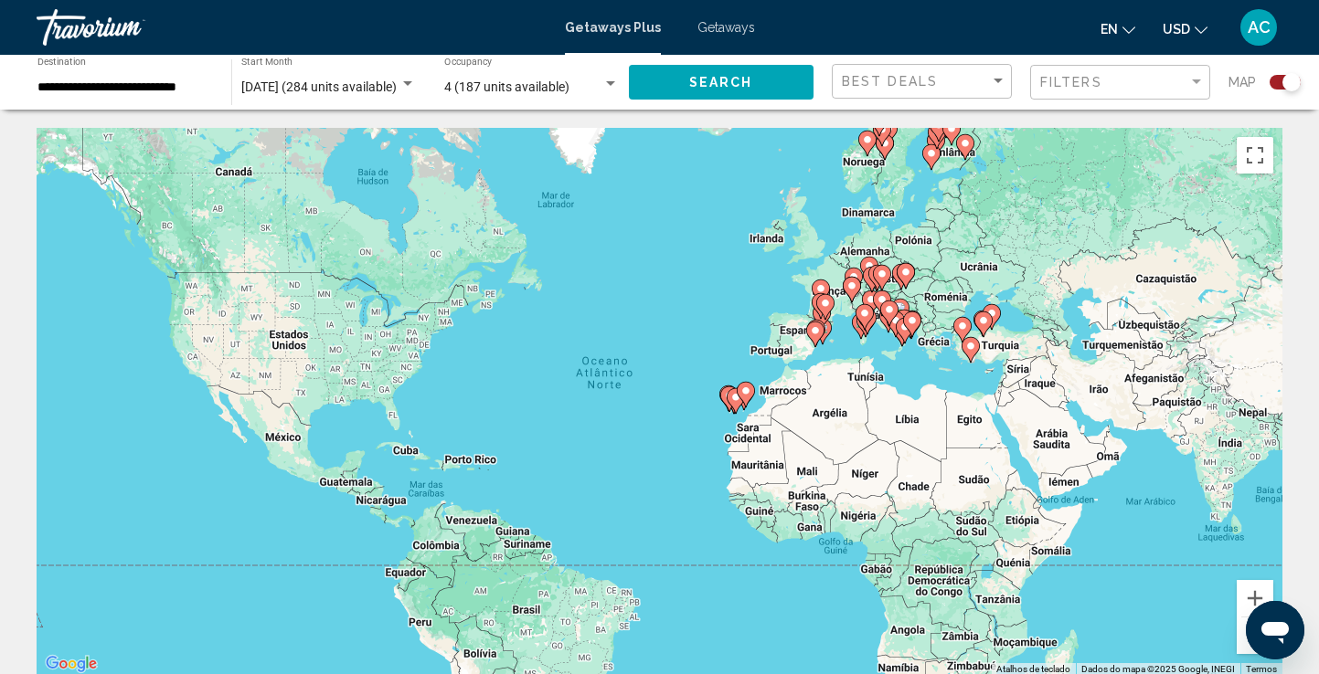
click at [1277, 87] on div "Search widget" at bounding box center [1284, 82] width 31 height 15
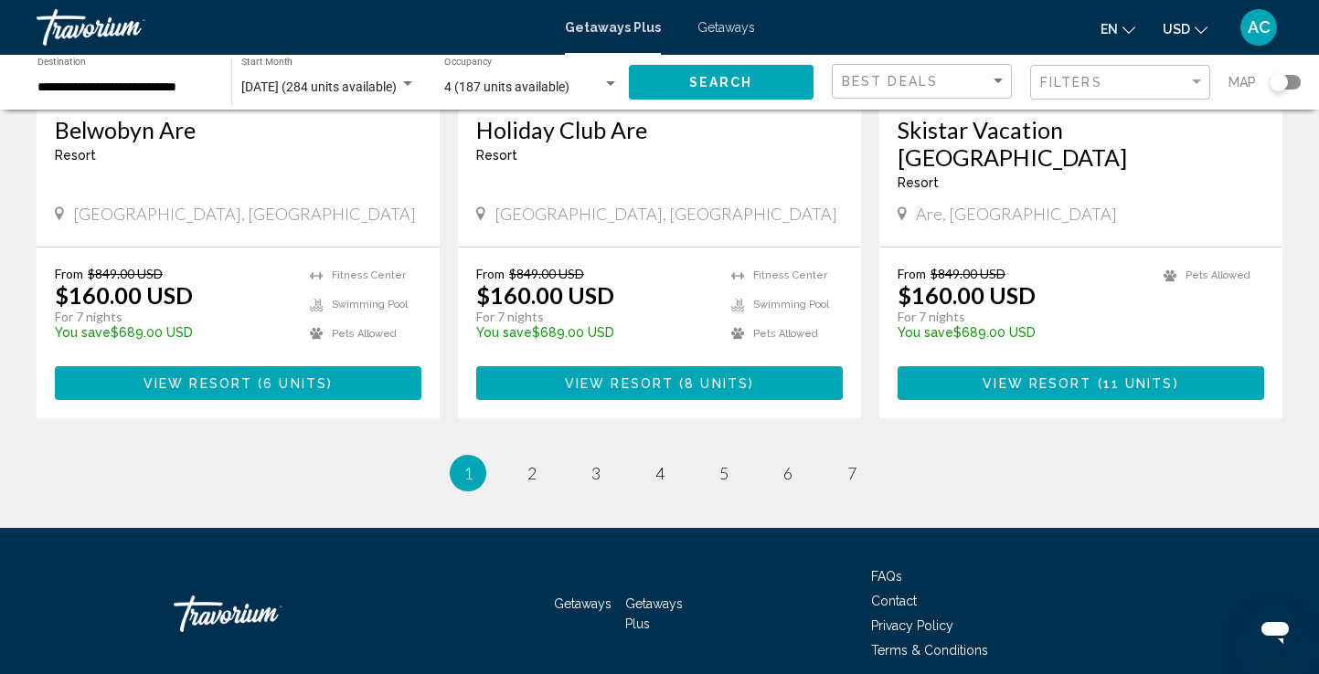
scroll to position [2314, 0]
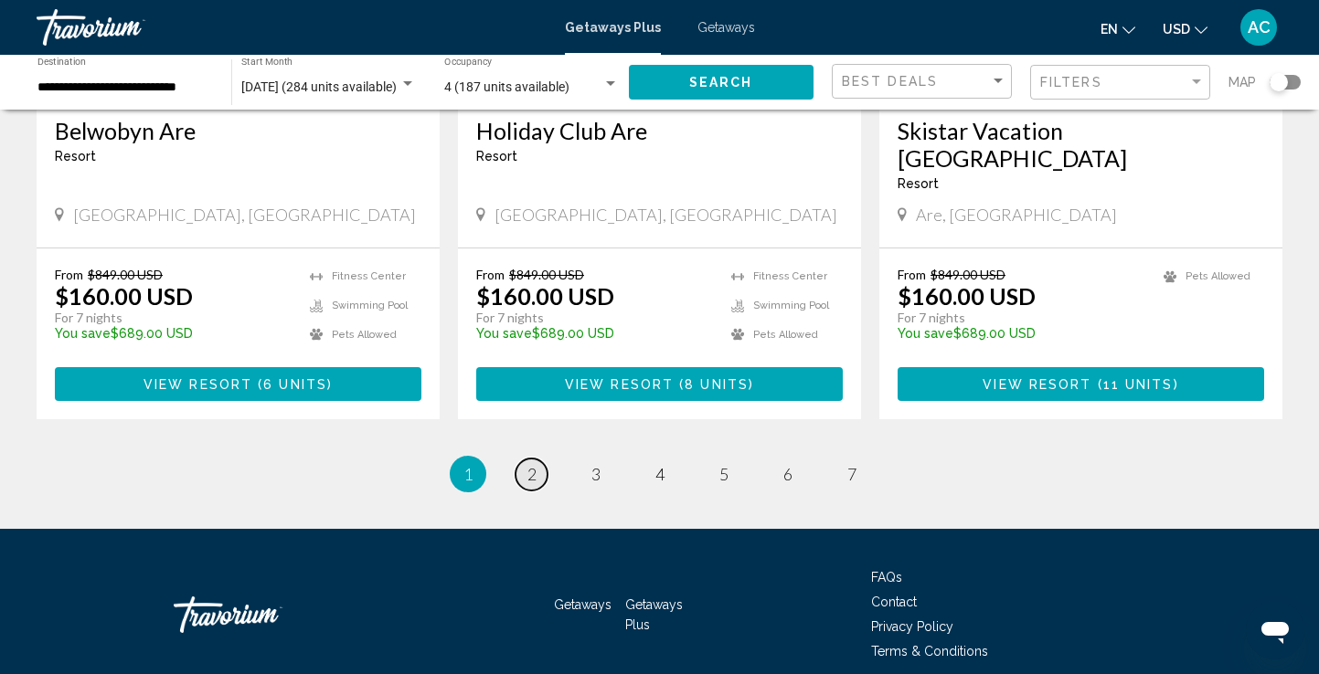
click at [527, 464] on span "2" at bounding box center [531, 474] width 9 height 20
